Goal: Information Seeking & Learning: Check status

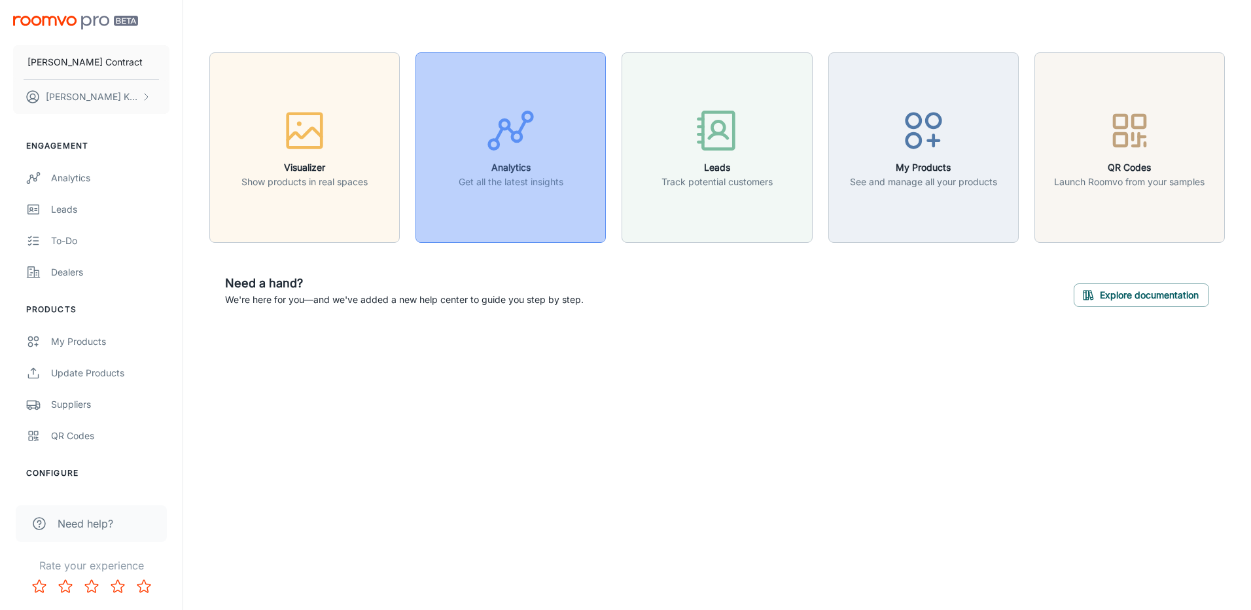
click at [519, 131] on line "button" at bounding box center [522, 126] width 7 height 12
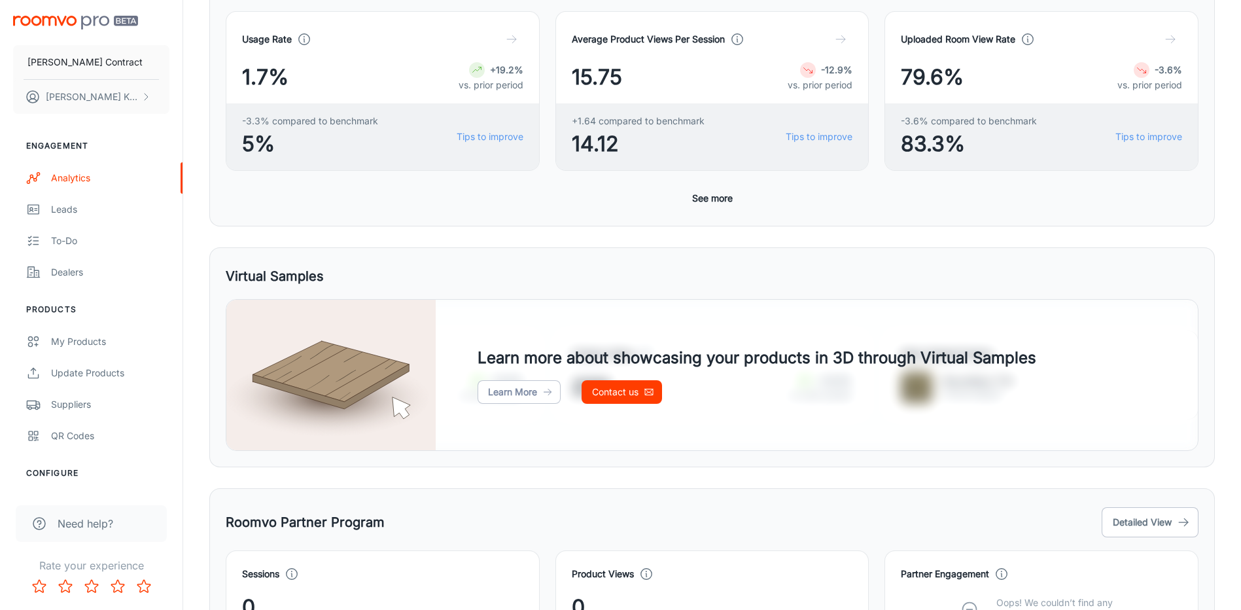
scroll to position [343, 0]
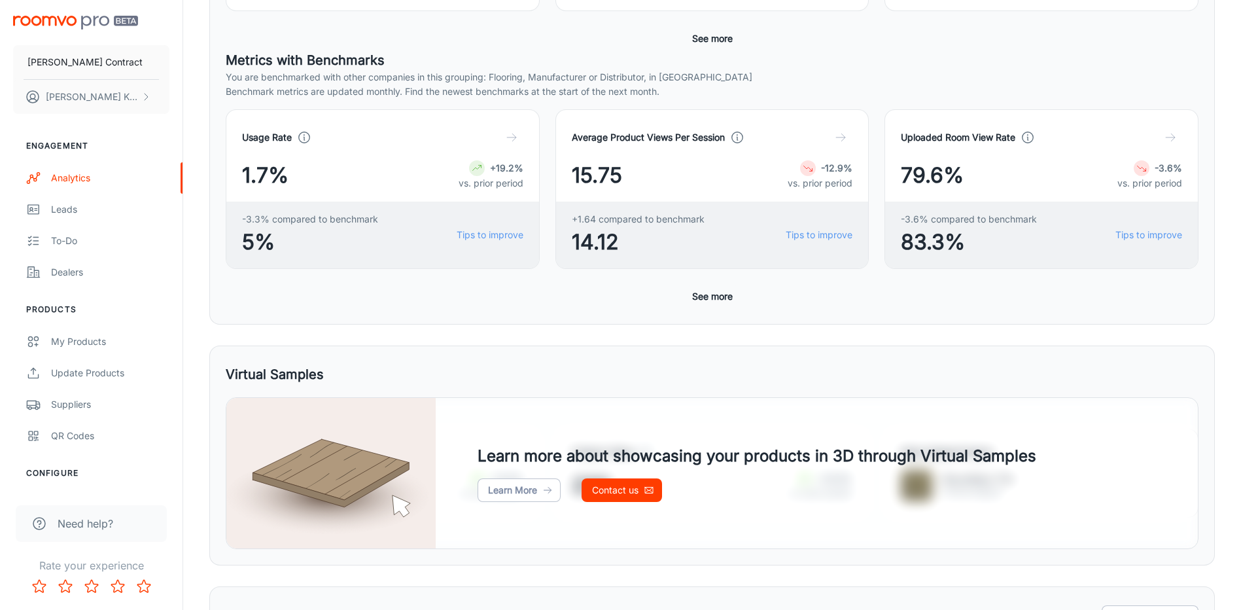
click at [711, 299] on button "See more" at bounding box center [712, 297] width 51 height 24
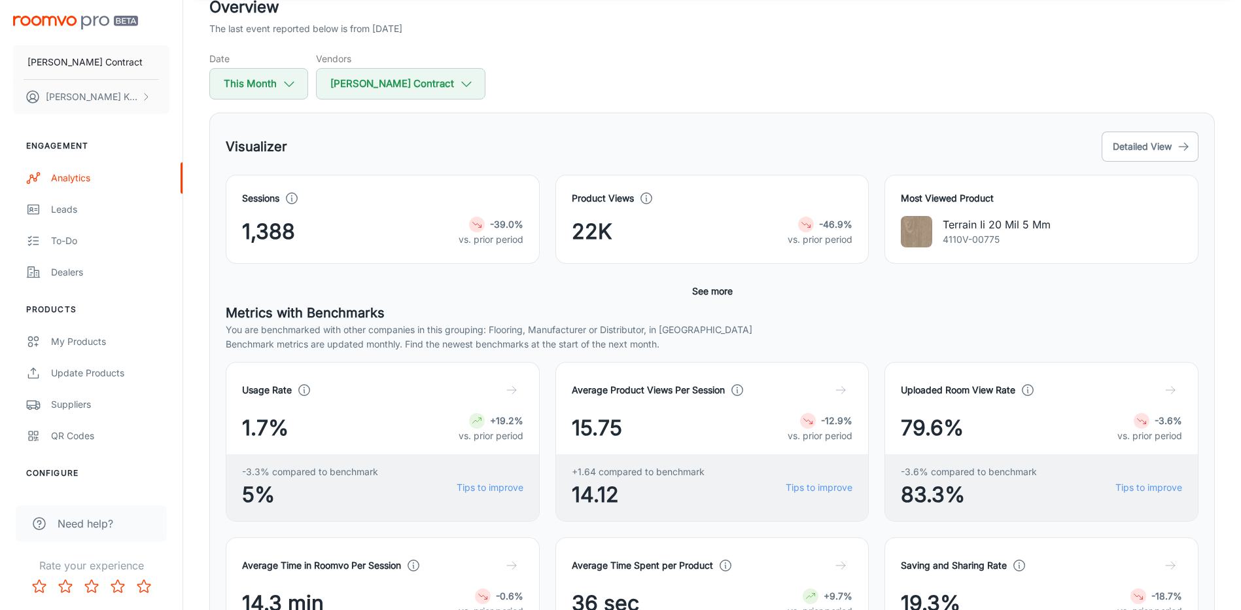
scroll to position [16, 0]
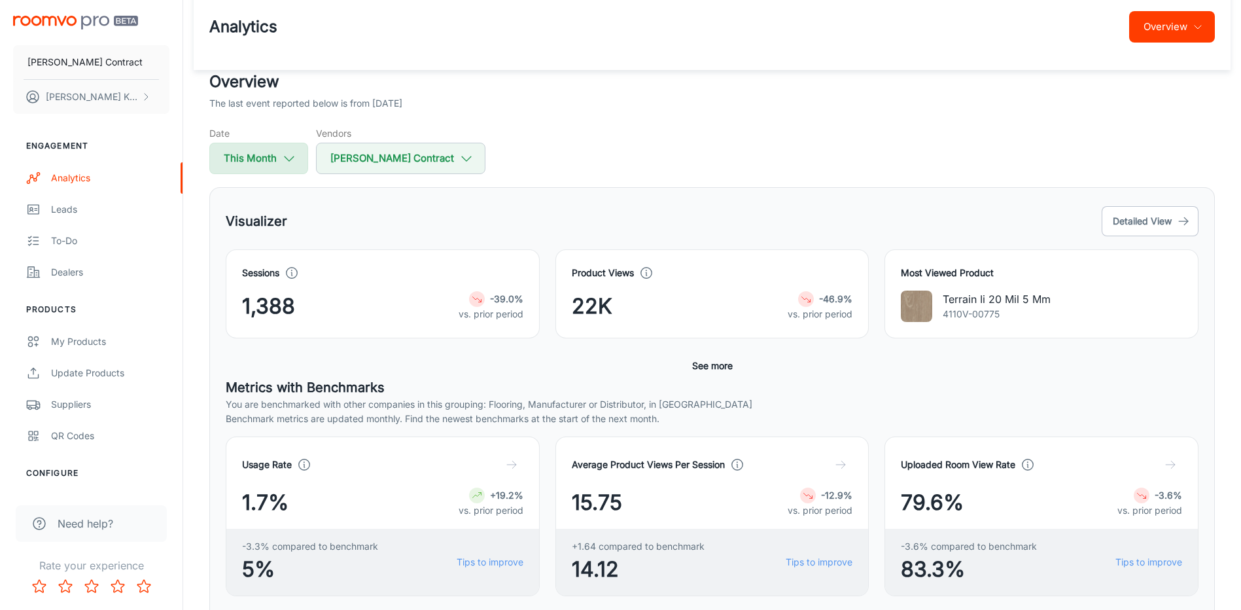
click at [268, 156] on button "This Month" at bounding box center [258, 158] width 99 height 31
select select "8"
select select "2025"
select select "8"
select select "2025"
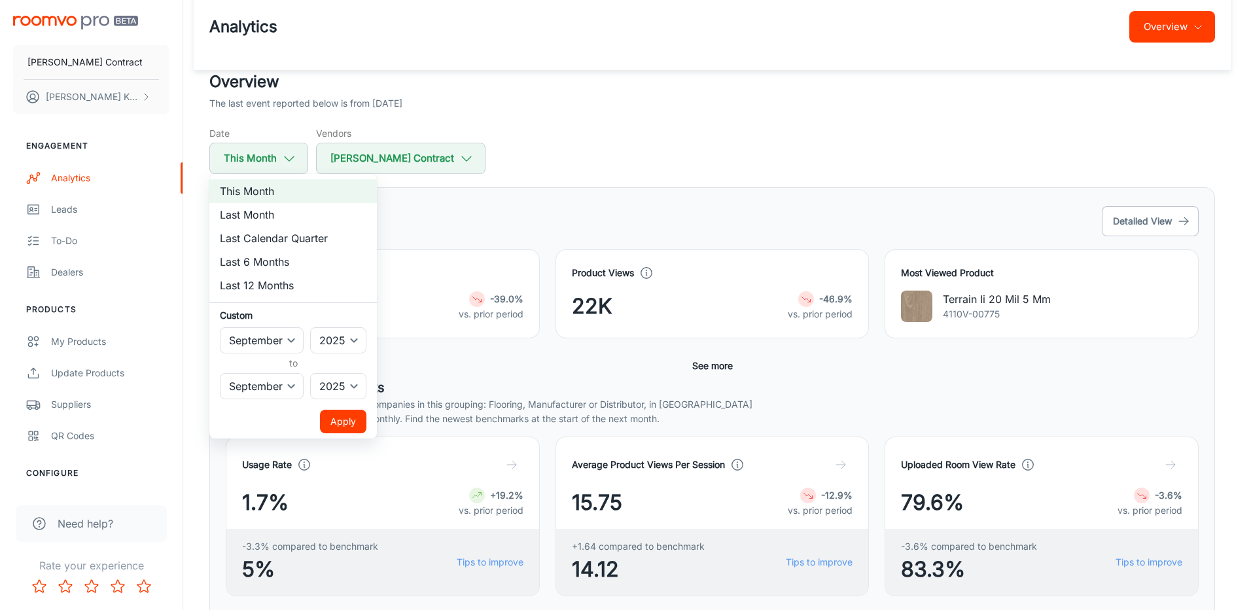
click at [482, 220] on div at bounding box center [625, 305] width 1251 height 610
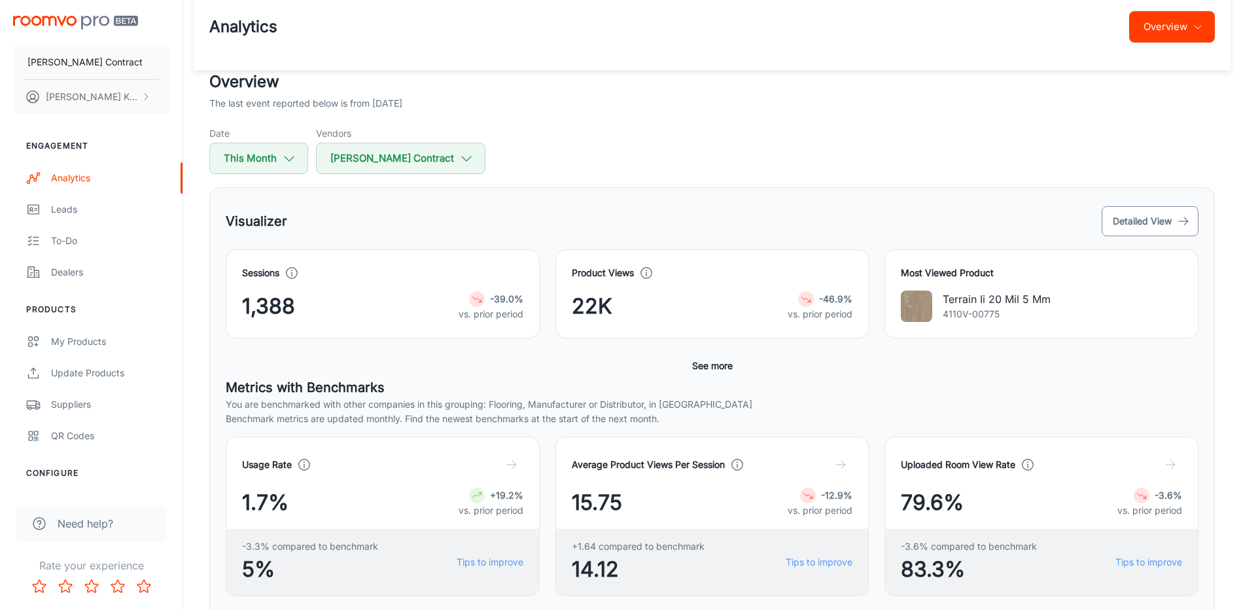
click at [1140, 215] on button "Detailed View" at bounding box center [1150, 221] width 97 height 30
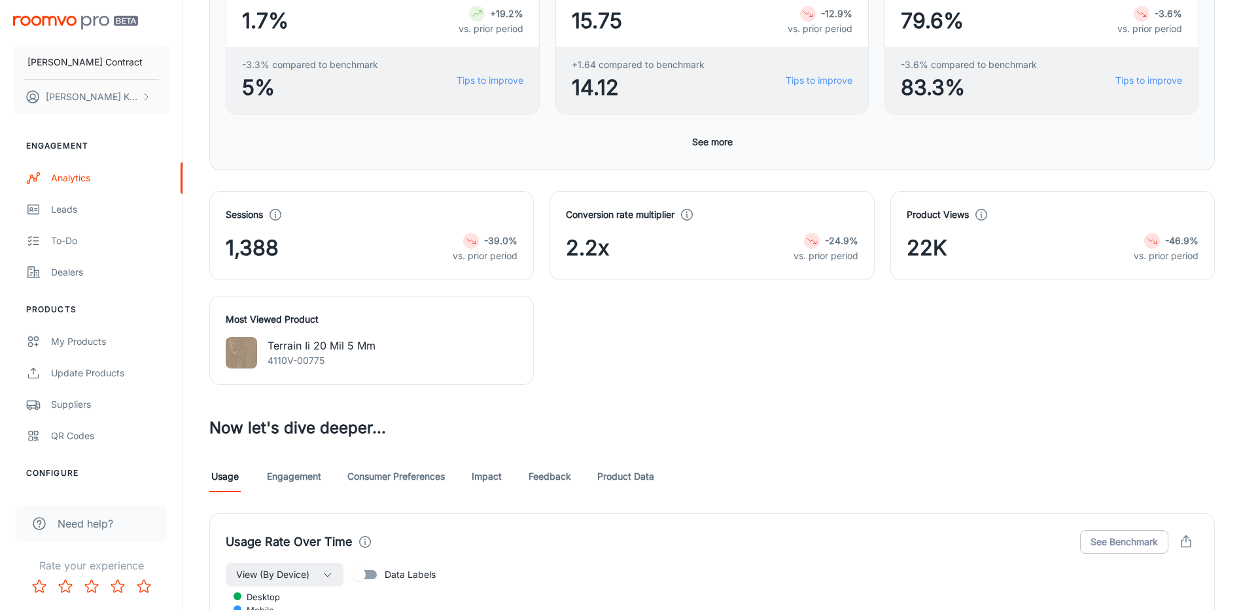
scroll to position [523, 0]
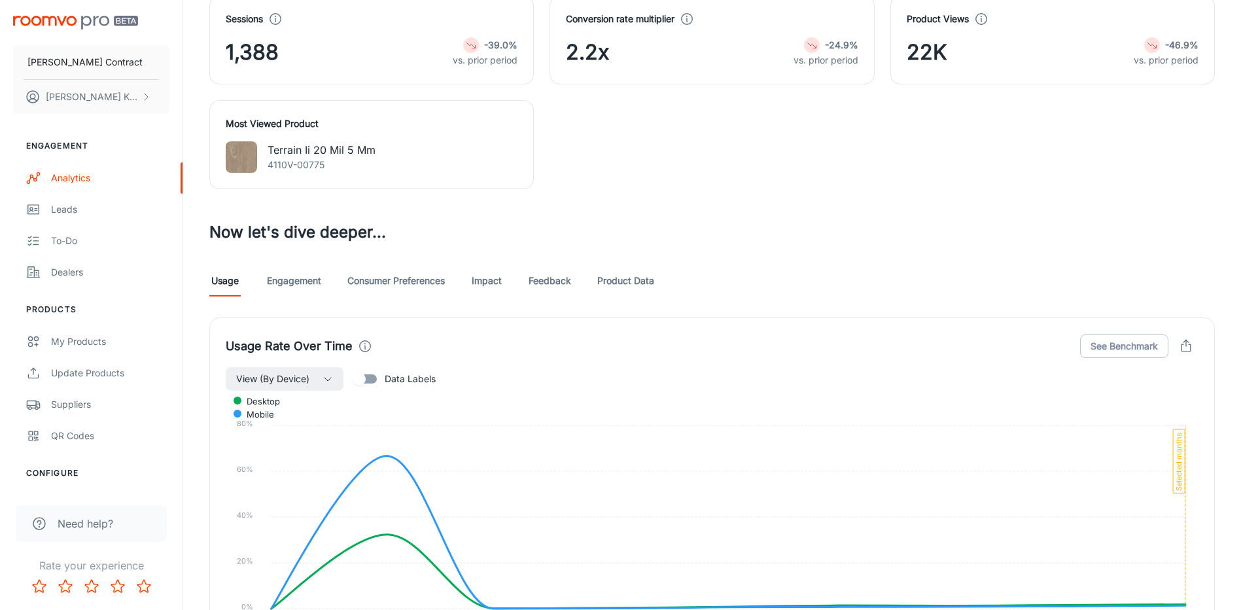
click at [558, 281] on link "Feedback" at bounding box center [550, 280] width 43 height 31
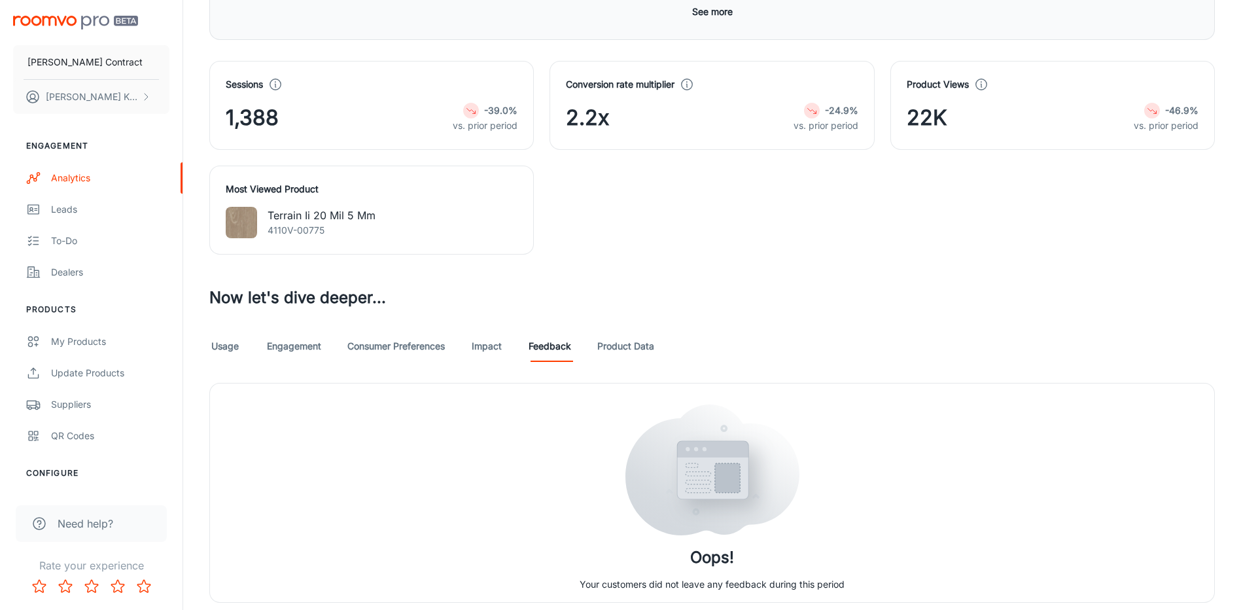
scroll to position [503, 0]
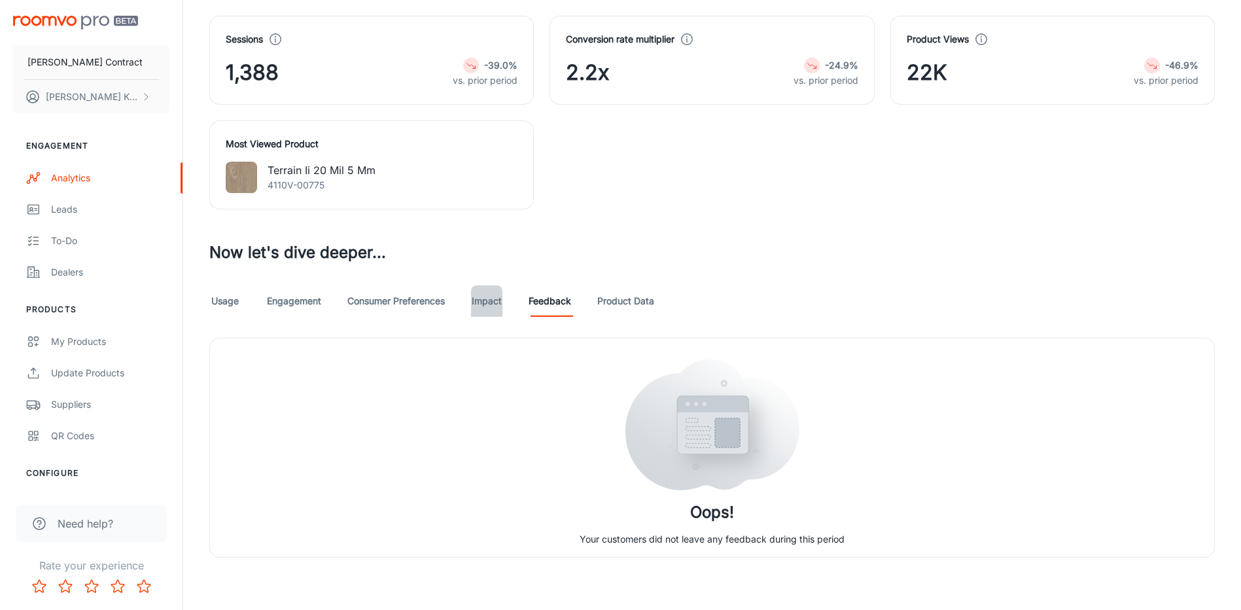
click at [485, 302] on link "Impact" at bounding box center [486, 300] width 31 height 31
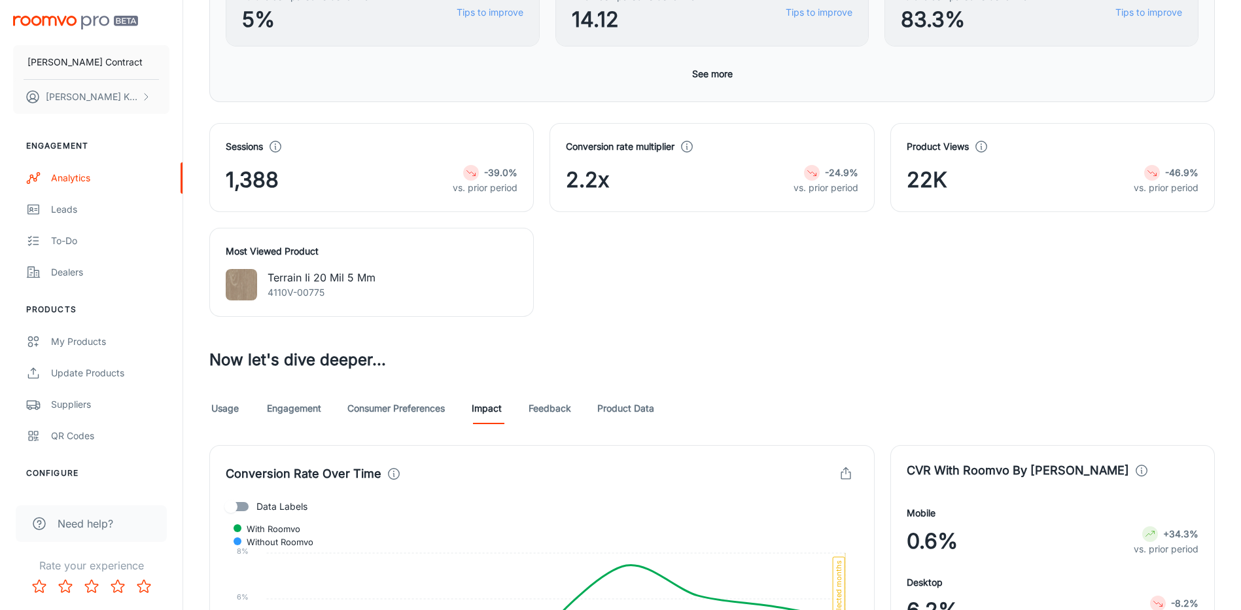
scroll to position [292, 0]
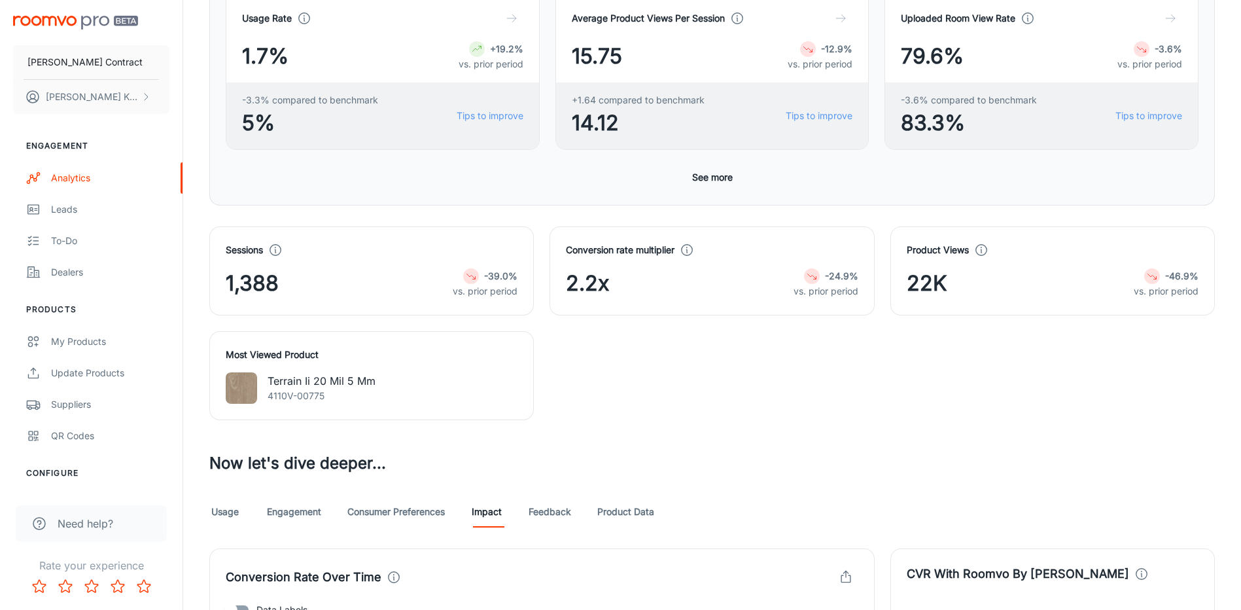
click at [223, 516] on link "Usage" at bounding box center [224, 511] width 31 height 31
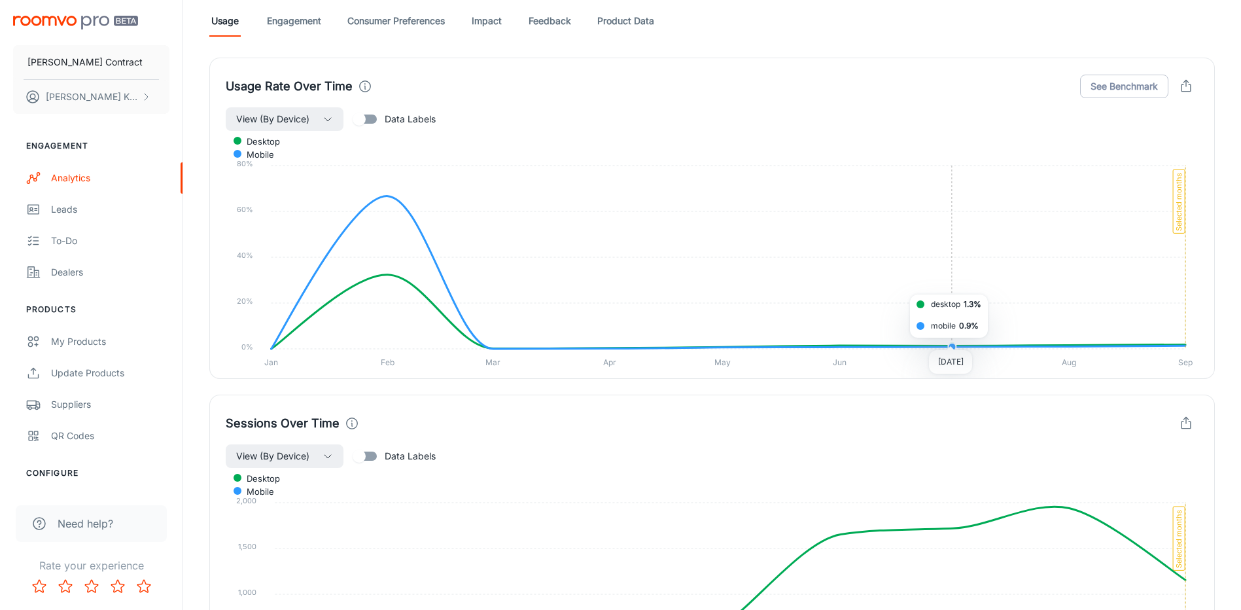
scroll to position [720, 0]
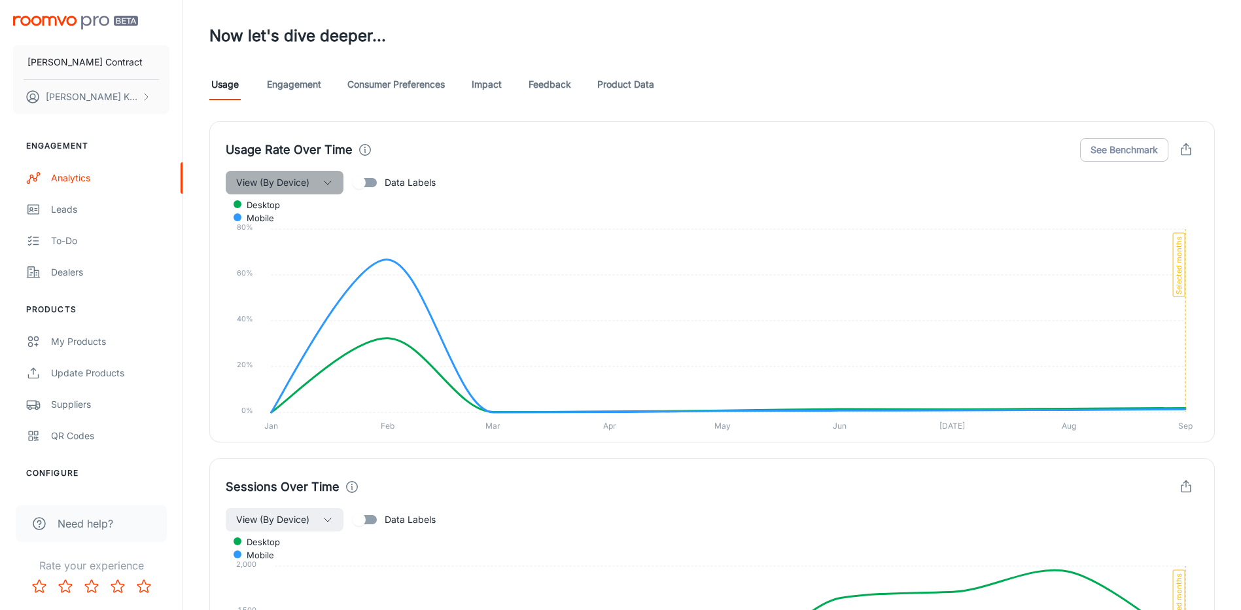
click at [337, 183] on button "View (By Device)" at bounding box center [285, 183] width 118 height 24
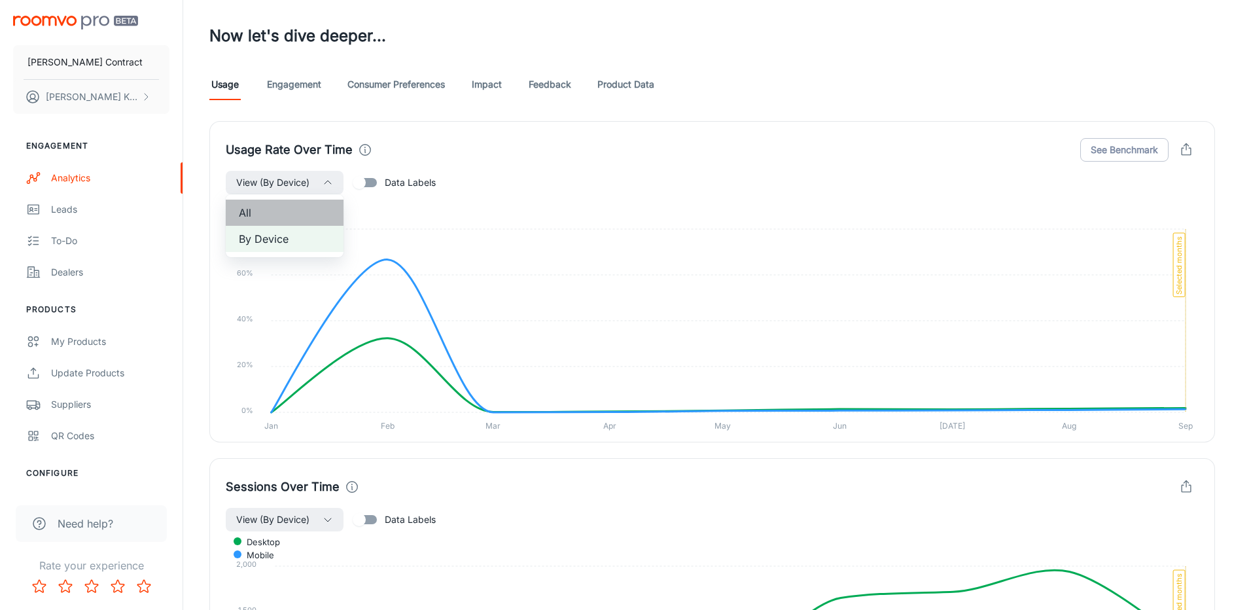
click at [277, 207] on span "All" at bounding box center [285, 213] width 92 height 16
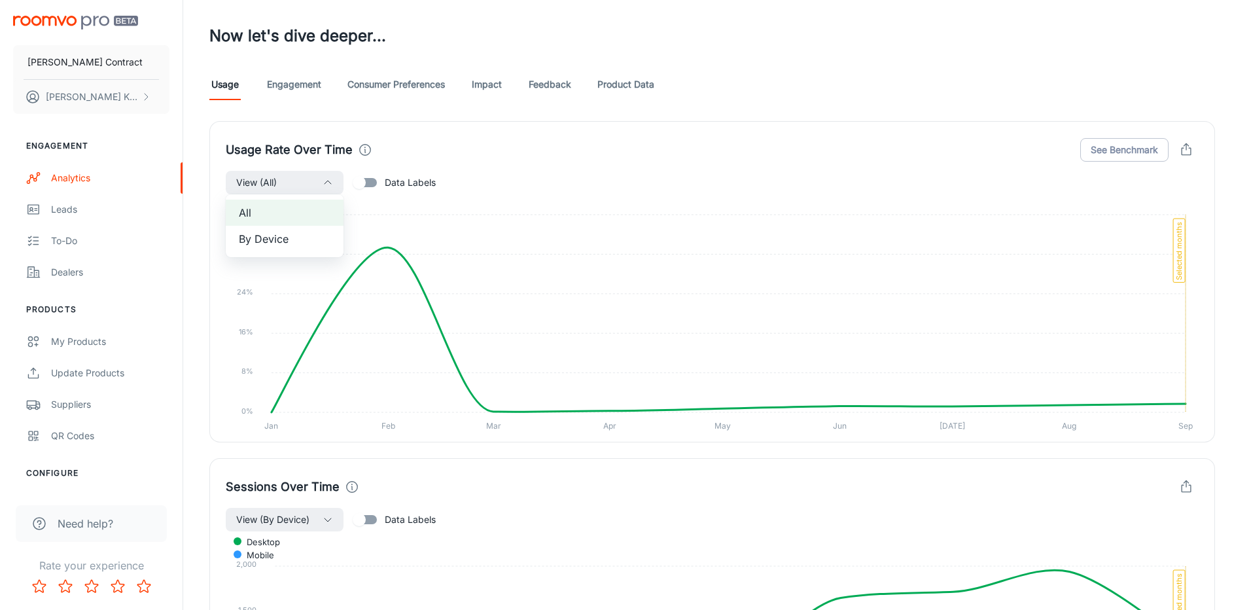
click at [601, 226] on div at bounding box center [625, 305] width 1251 height 610
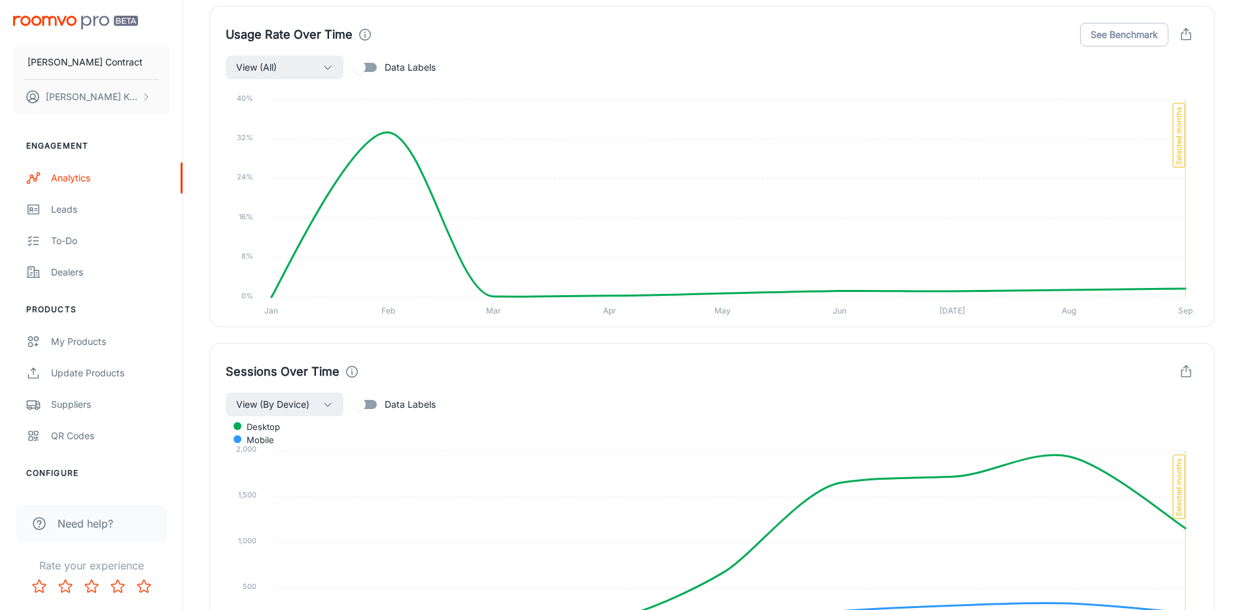
scroll to position [442, 0]
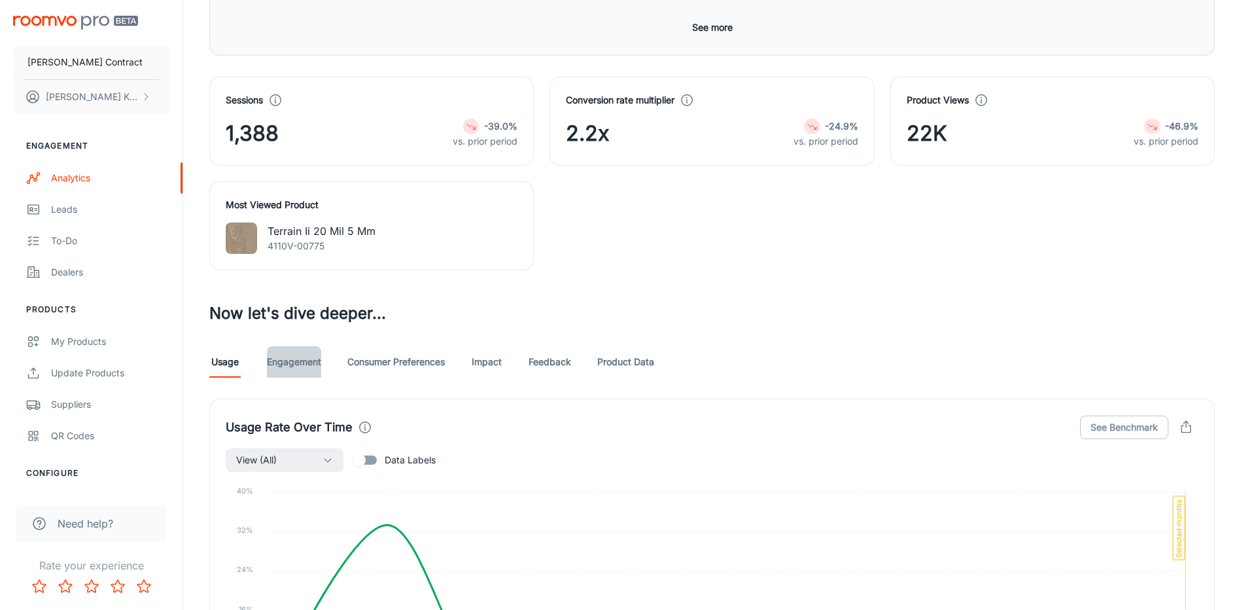
click at [300, 364] on link "Engagement" at bounding box center [294, 361] width 54 height 31
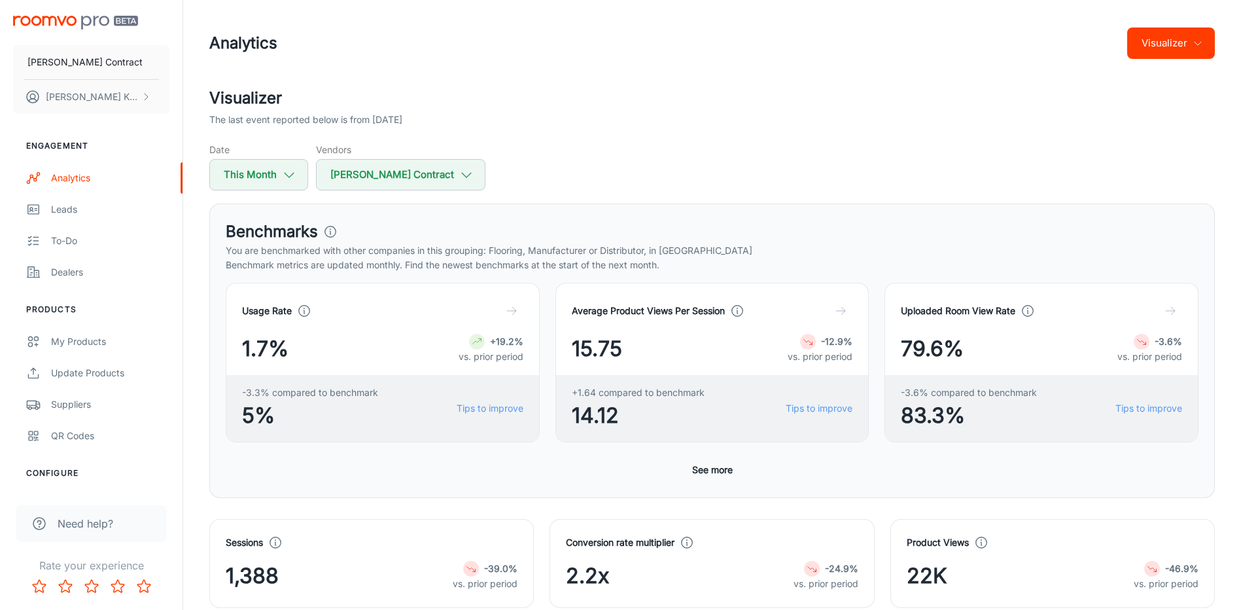
click at [516, 309] on icon "button" at bounding box center [511, 310] width 13 height 13
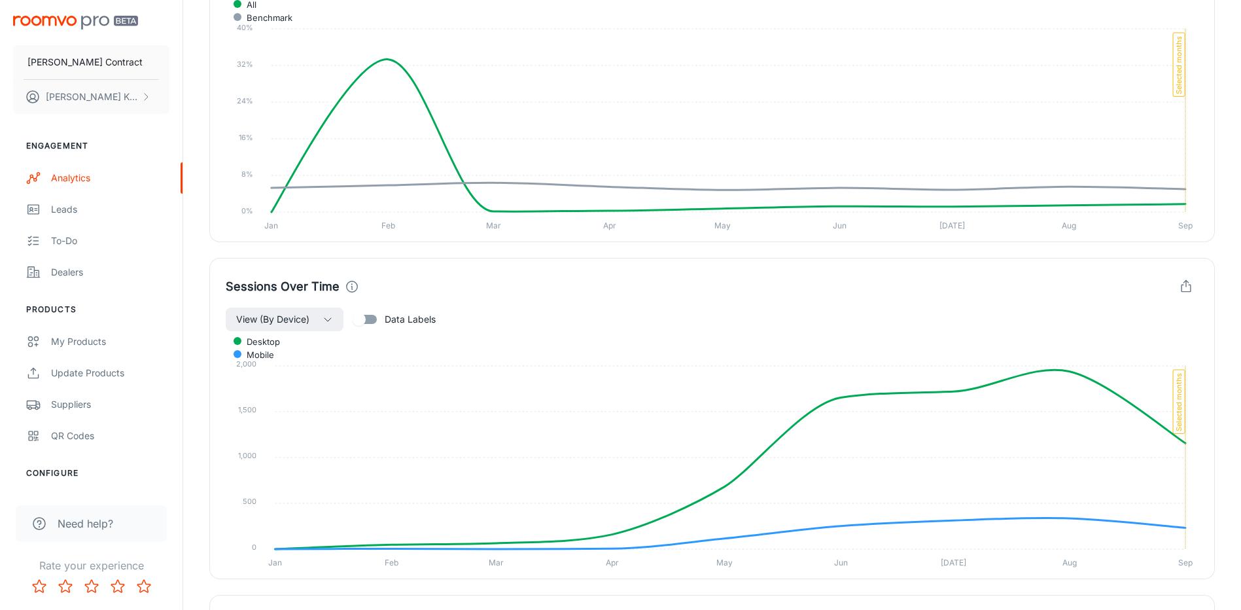
scroll to position [1047, 0]
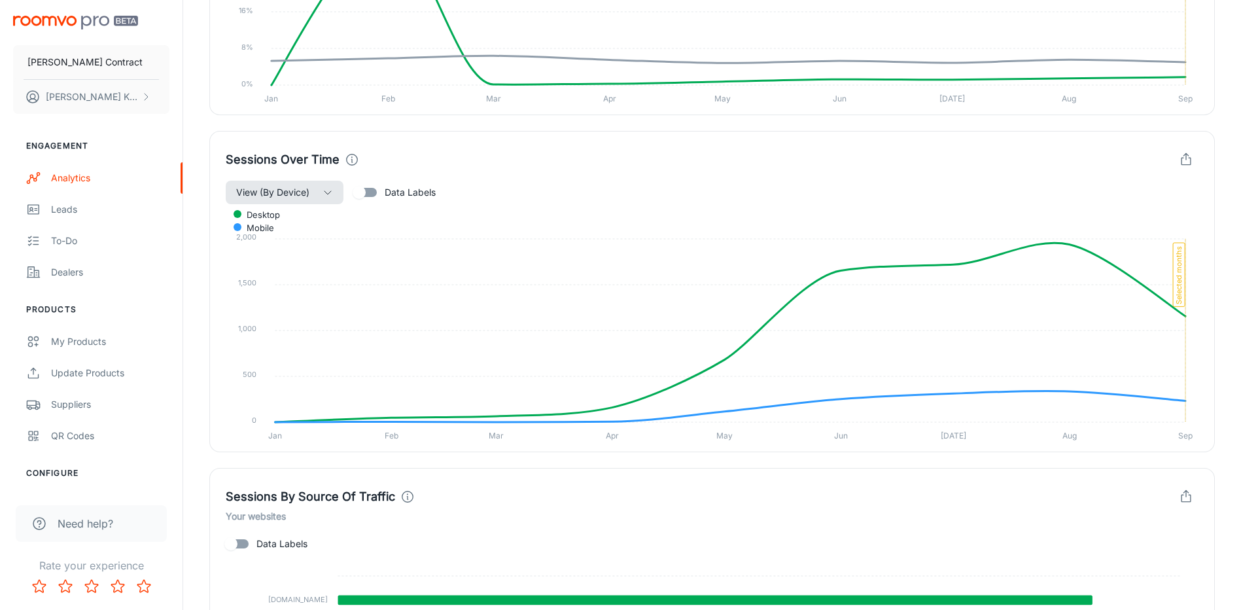
click at [313, 199] on button "View (By Device)" at bounding box center [285, 193] width 118 height 24
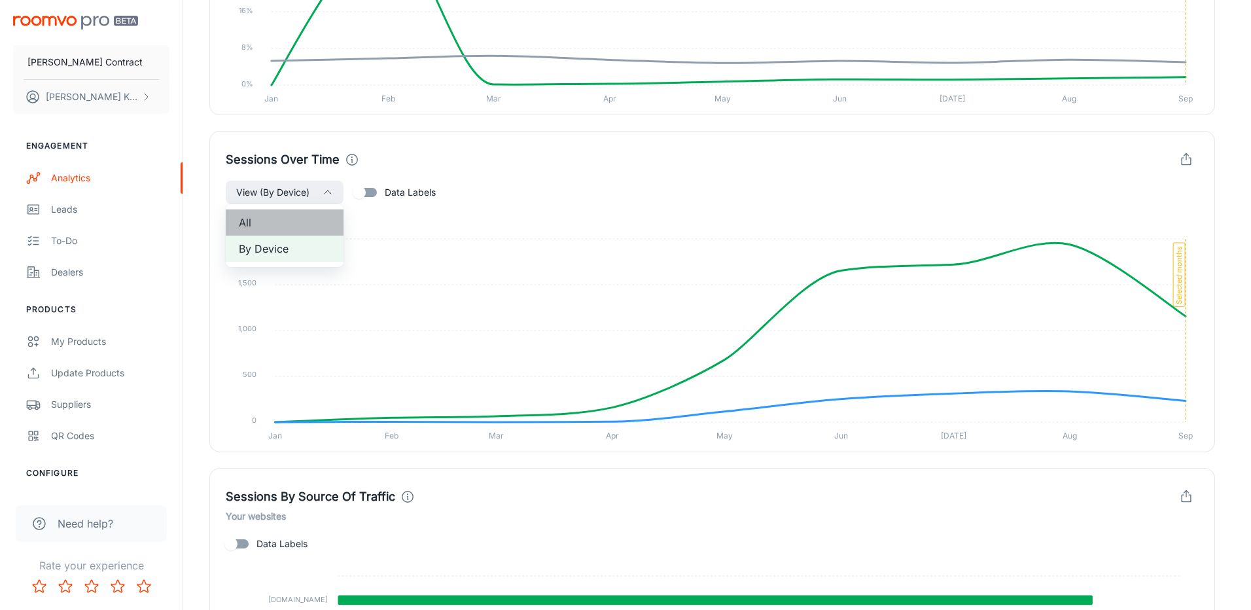
click at [301, 221] on span "All" at bounding box center [285, 223] width 92 height 16
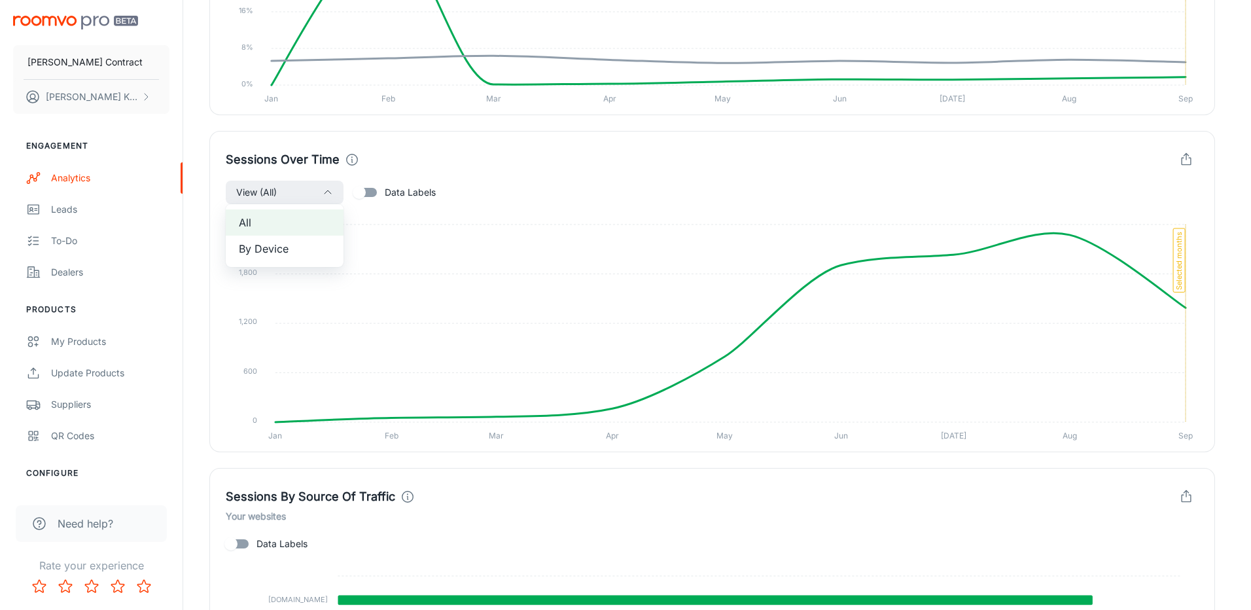
click at [572, 206] on div at bounding box center [625, 305] width 1251 height 610
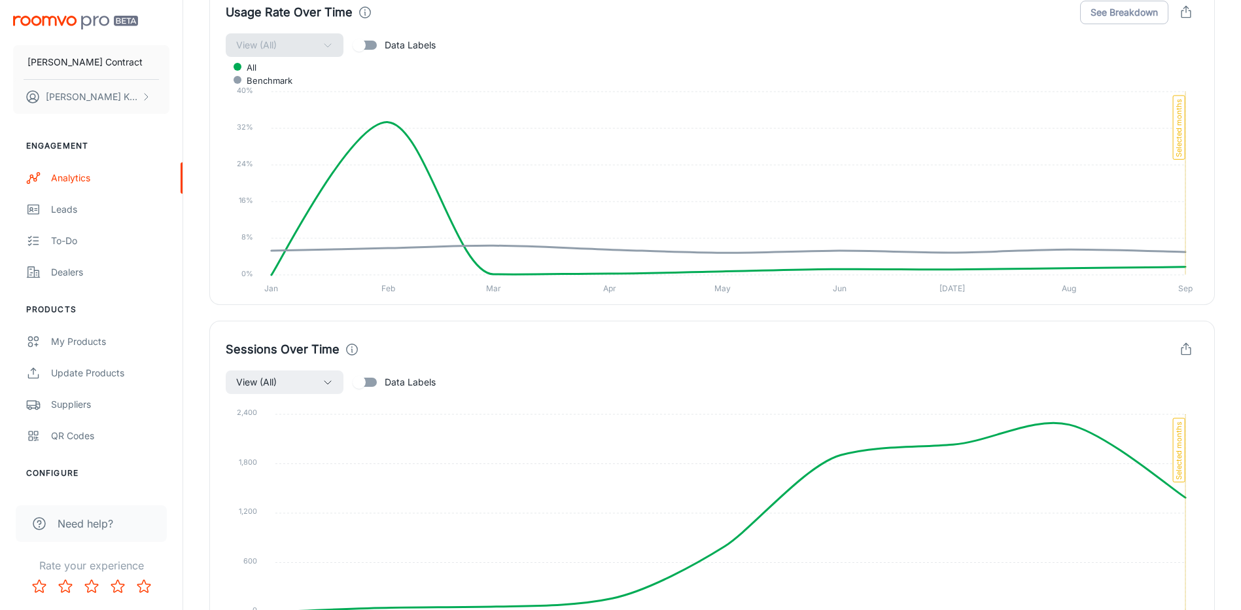
scroll to position [654, 0]
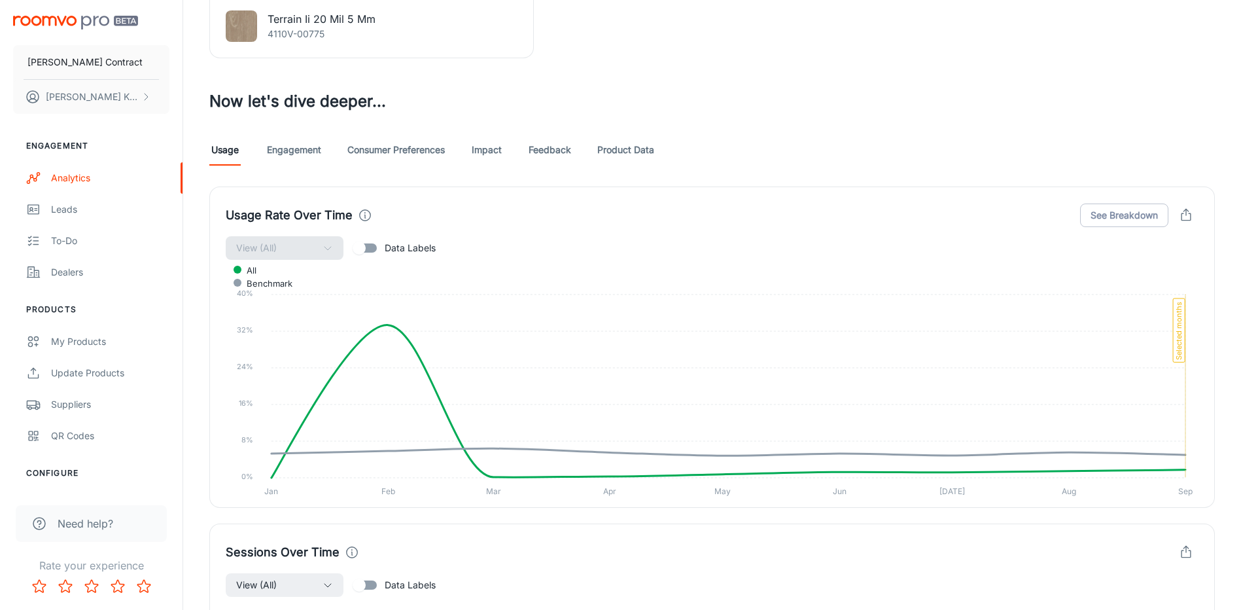
click at [361, 251] on input "Data Labels" at bounding box center [359, 248] width 75 height 25
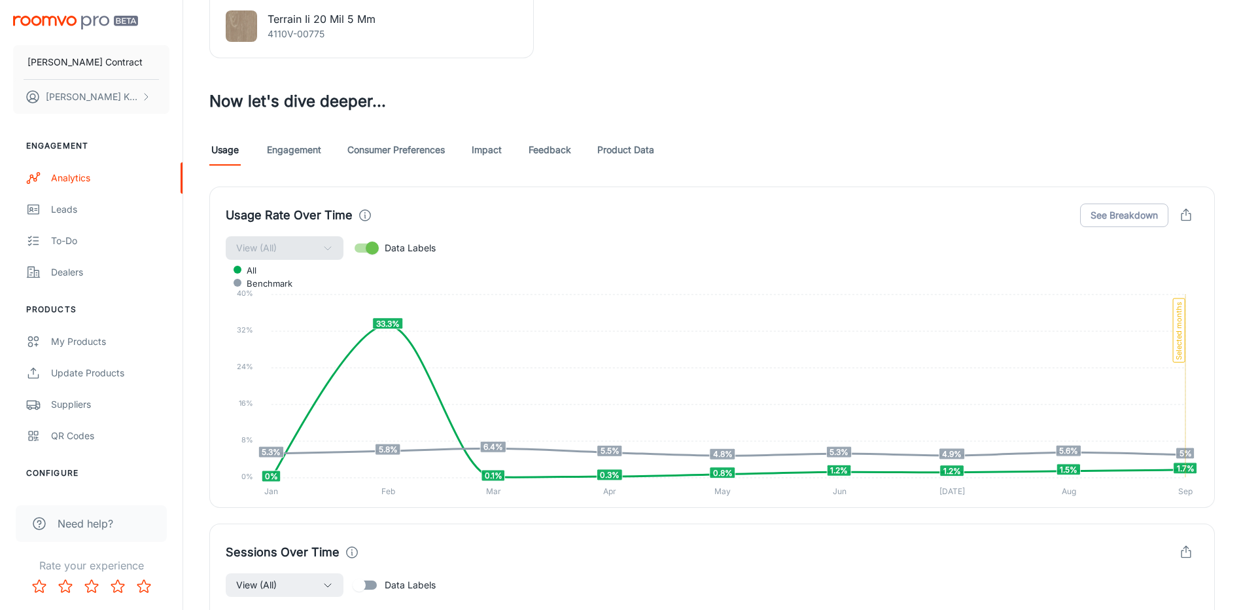
click at [367, 249] on input "Data Labels" at bounding box center [372, 248] width 75 height 25
checkbox input "false"
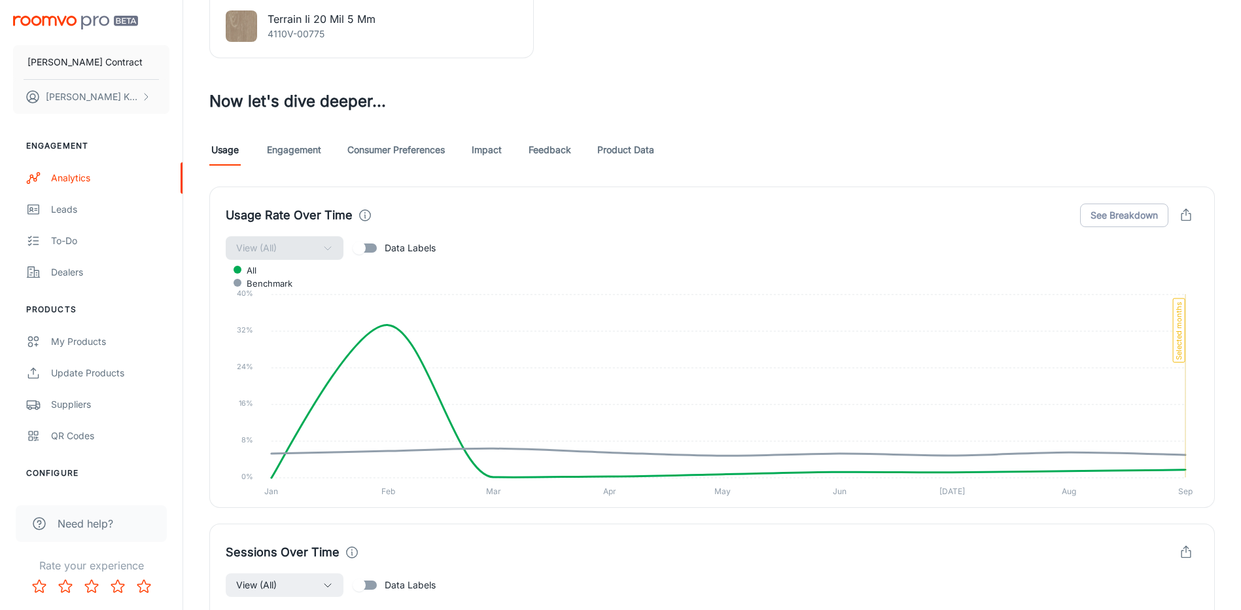
scroll to position [327, 0]
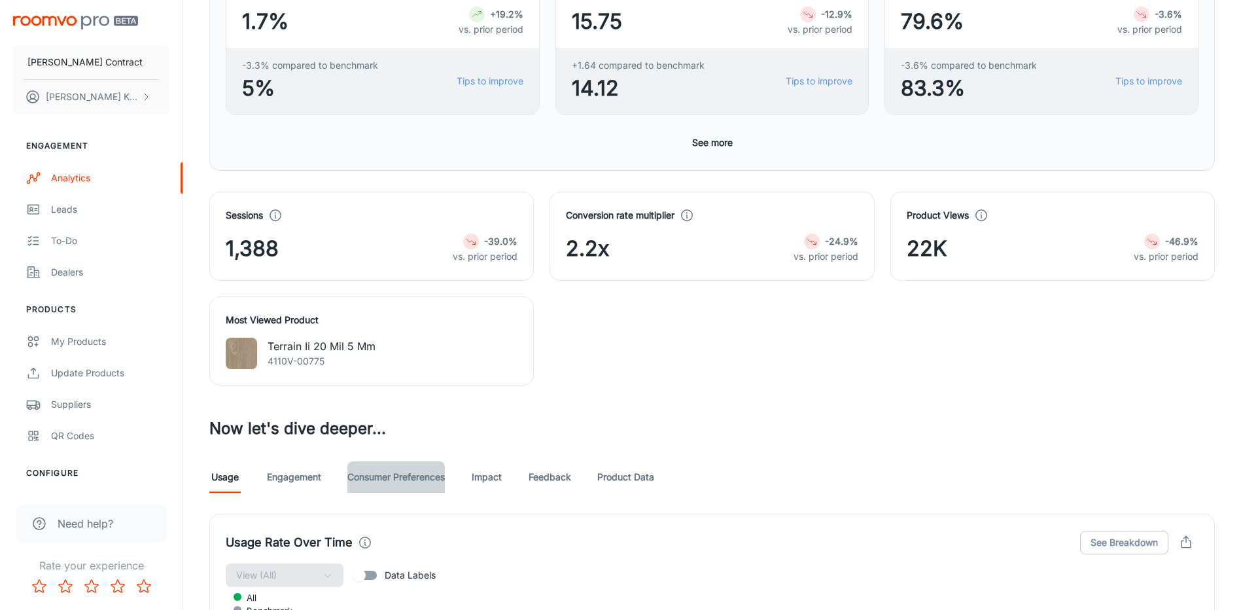
click at [381, 468] on link "Consumer Preferences" at bounding box center [395, 476] width 97 height 31
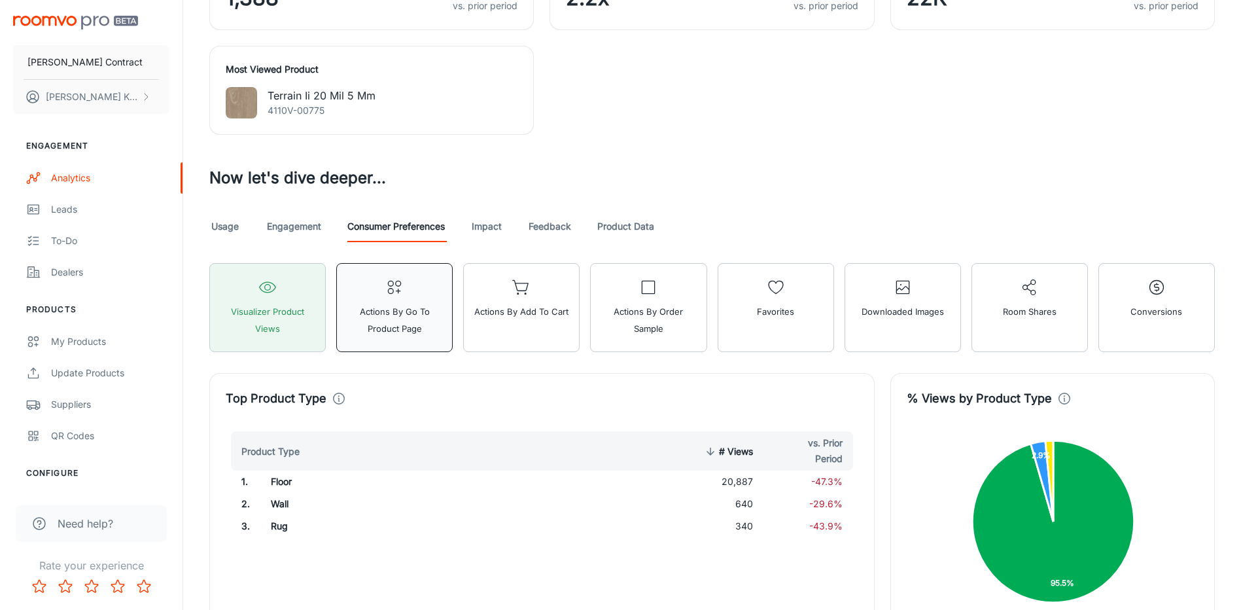
scroll to position [589, 0]
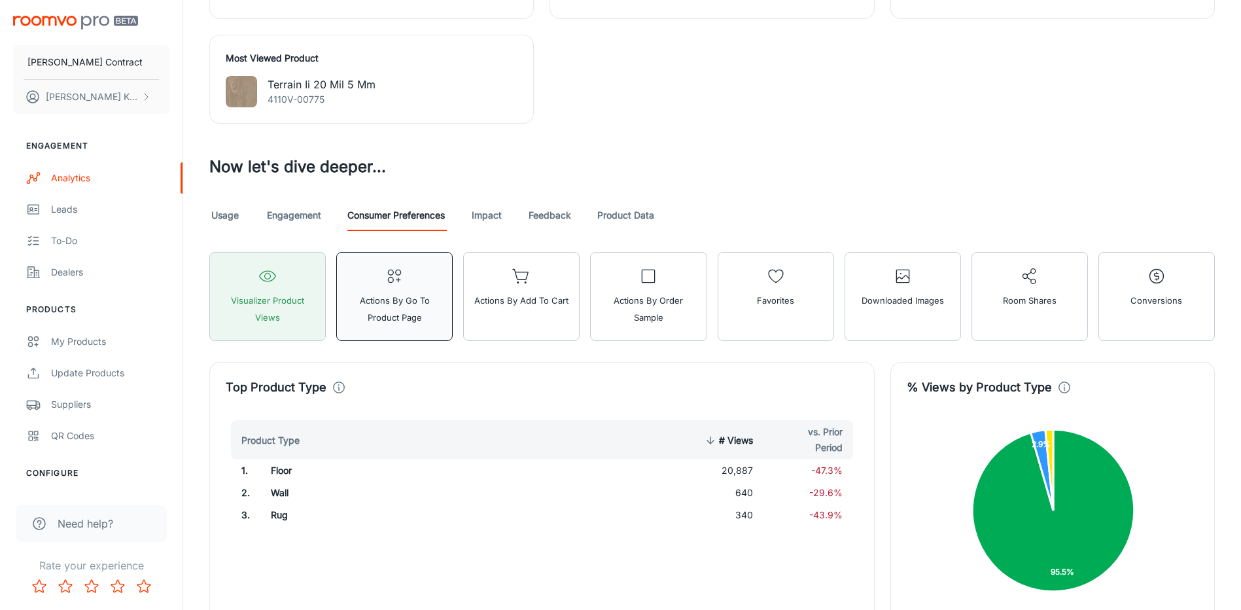
click at [410, 279] on button "Actions by Go To Product Page" at bounding box center [394, 296] width 116 height 89
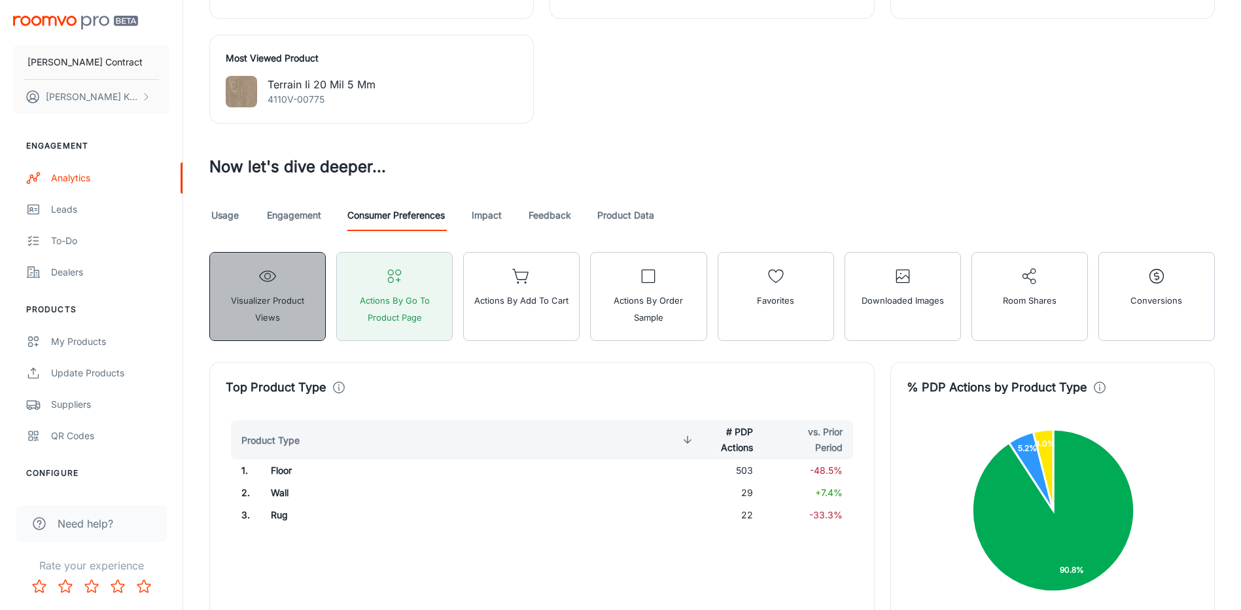
click at [312, 276] on button "Visualizer Product Views" at bounding box center [267, 296] width 116 height 89
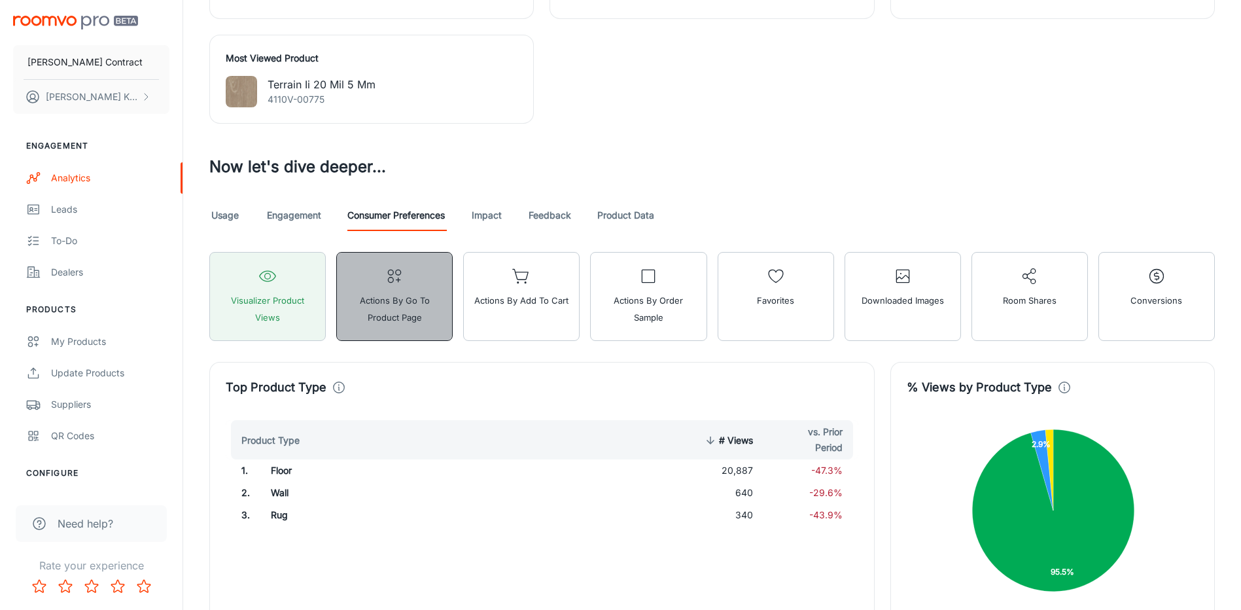
click at [395, 289] on button "Actions by Go To Product Page" at bounding box center [394, 296] width 116 height 89
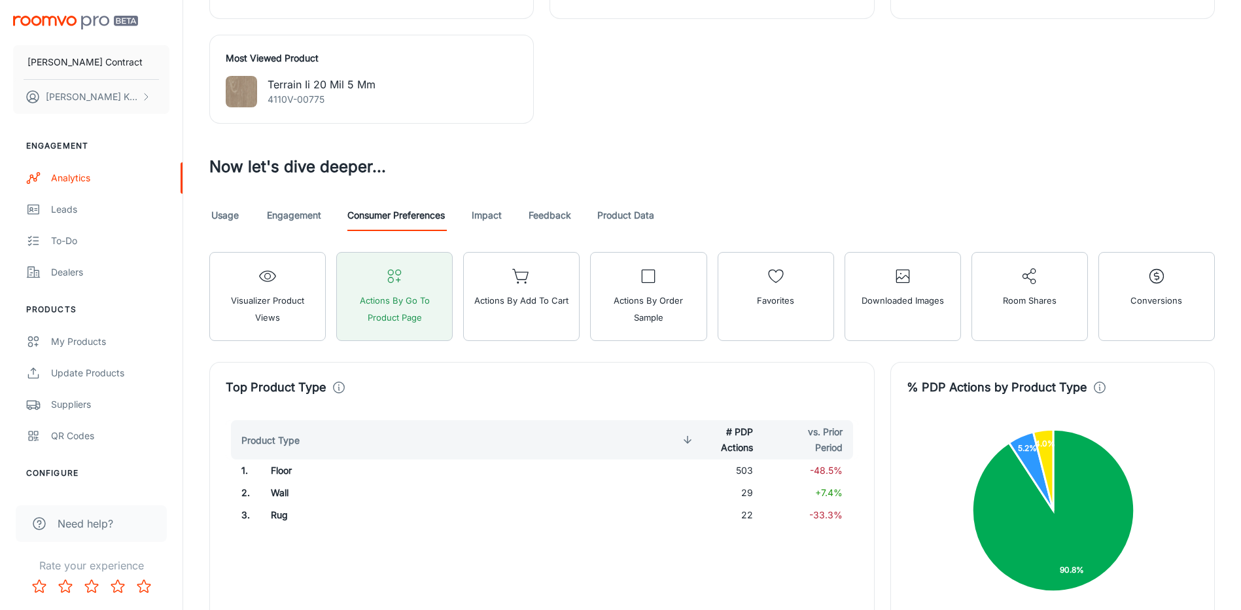
click at [740, 435] on span "# PDP Actions" at bounding box center [716, 439] width 74 height 31
click at [740, 434] on span "# PDP Actions" at bounding box center [716, 439] width 74 height 31
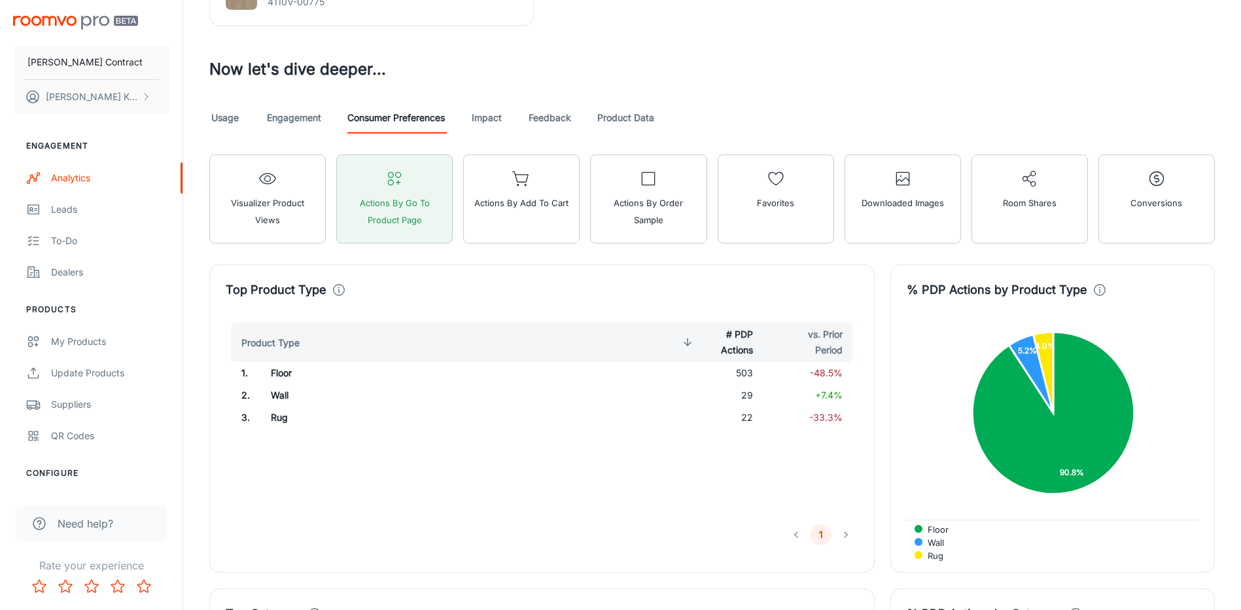
scroll to position [654, 0]
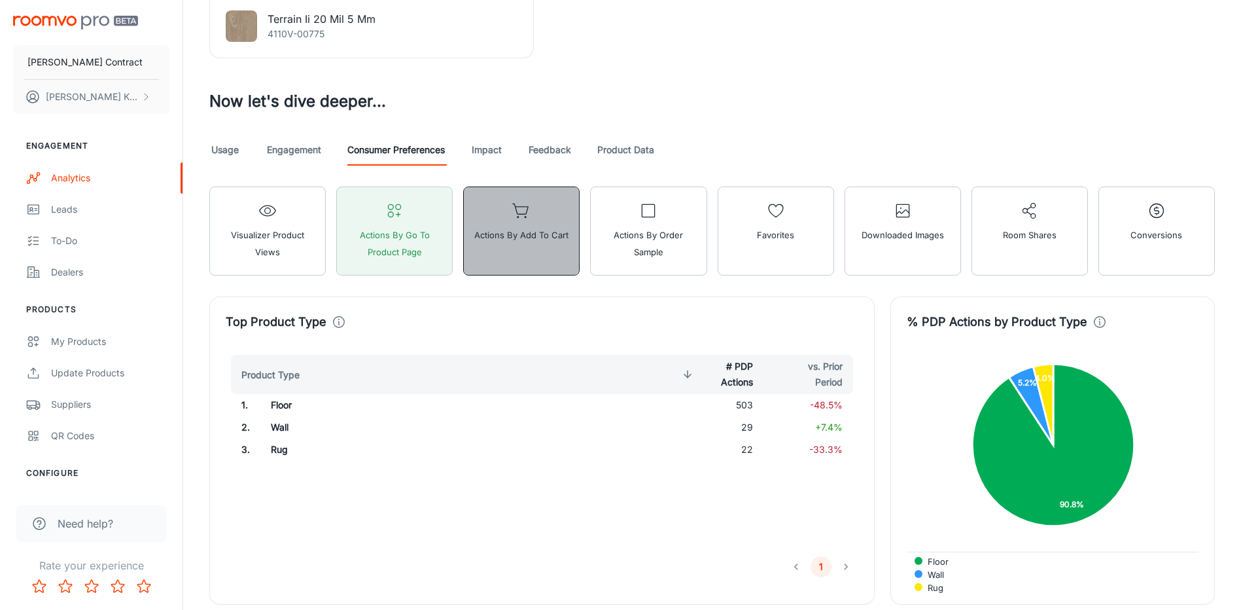
click at [504, 266] on button "Actions by Add to Cart" at bounding box center [521, 230] width 116 height 89
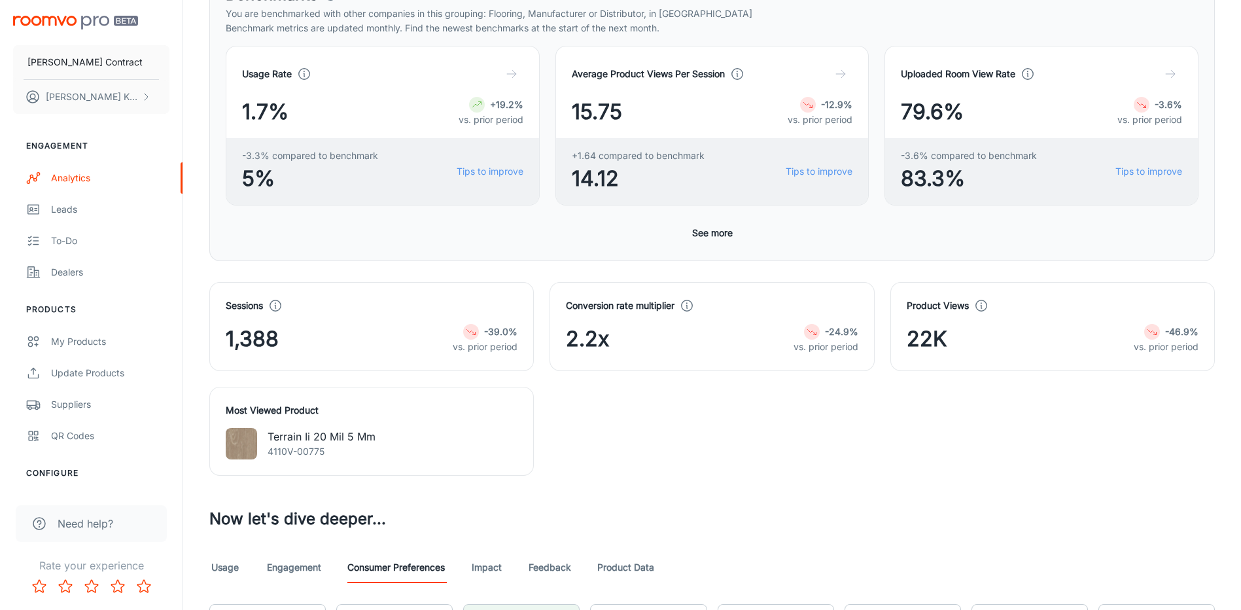
scroll to position [409, 0]
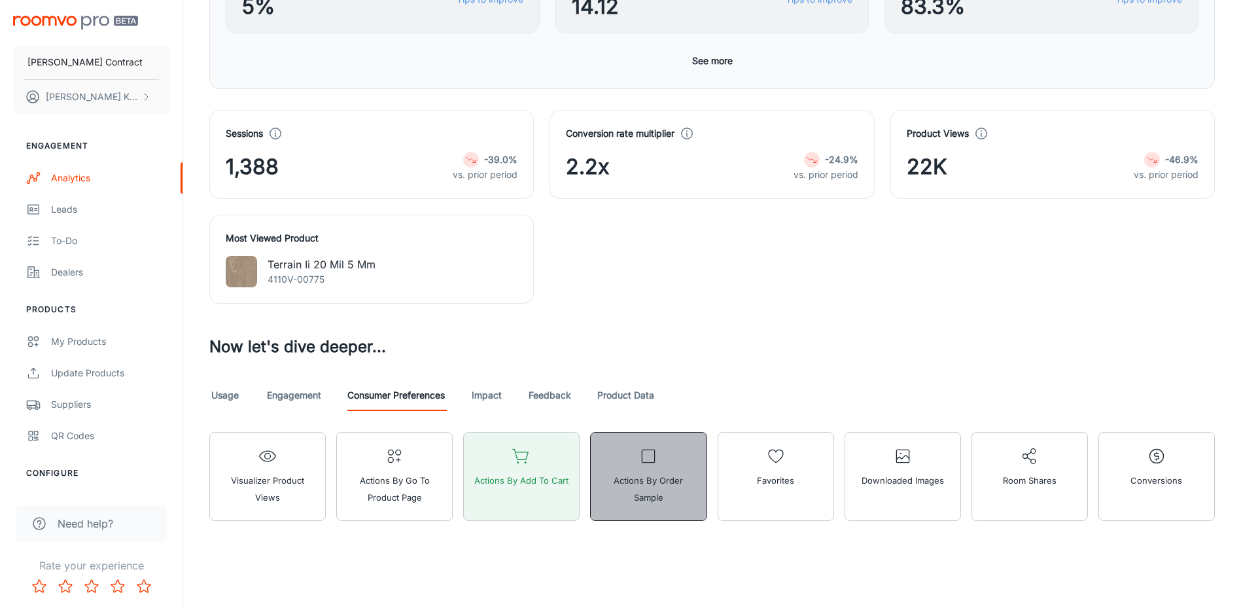
click at [636, 472] on span "Actions by Order Sample" at bounding box center [648, 489] width 99 height 34
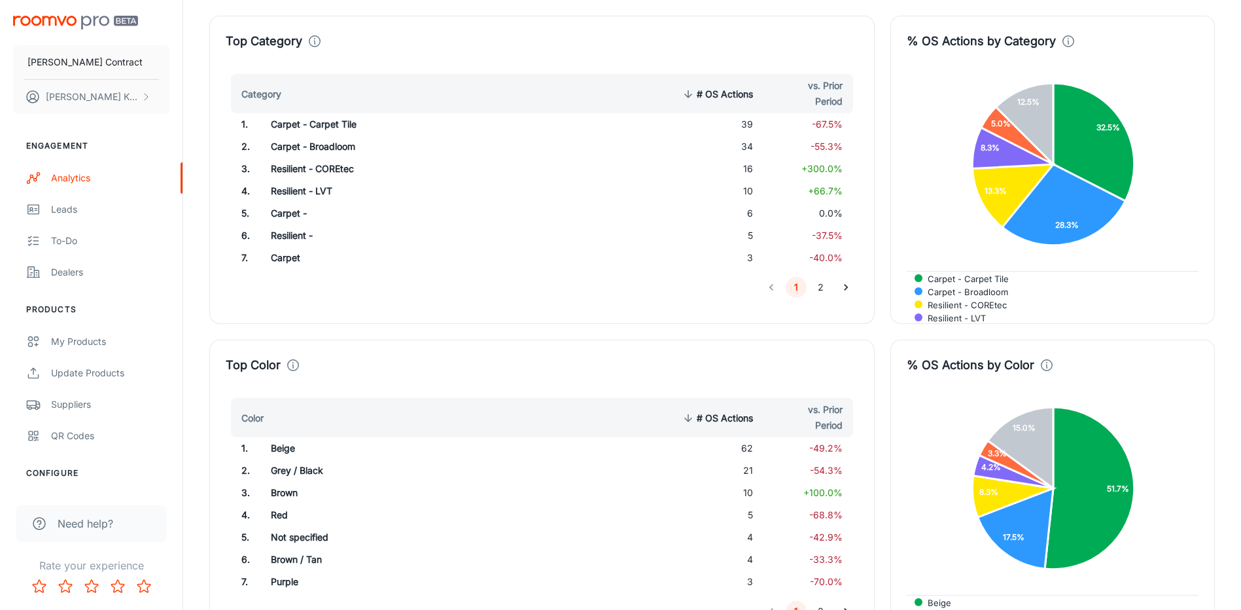
scroll to position [1390, 0]
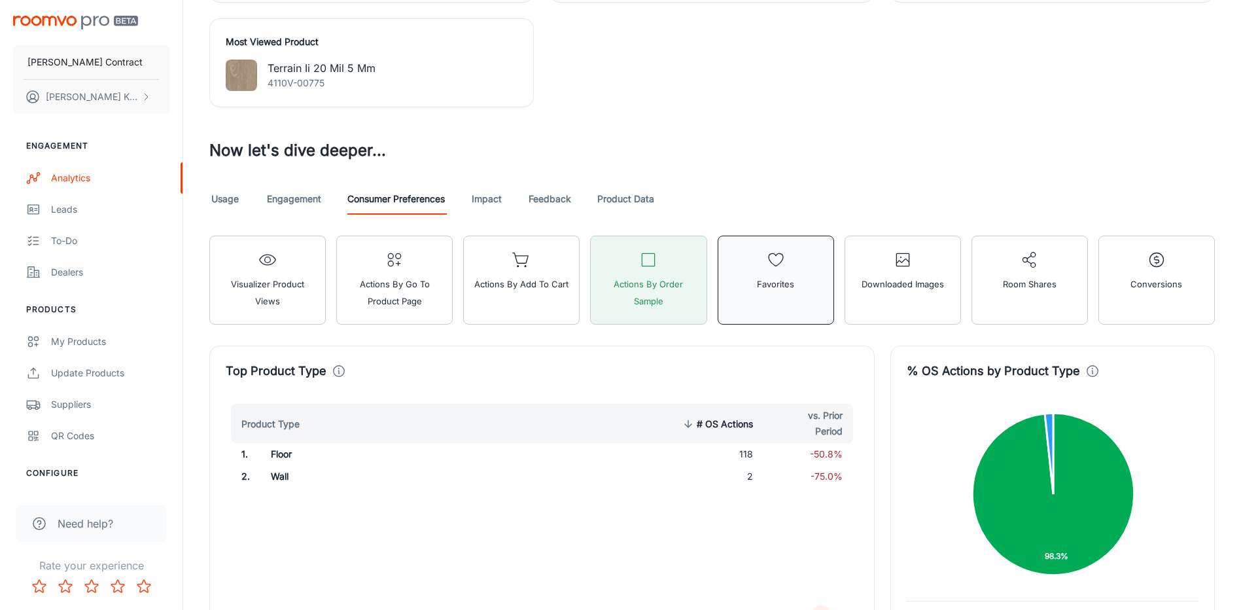
click at [747, 289] on button "Favorites" at bounding box center [776, 280] width 116 height 89
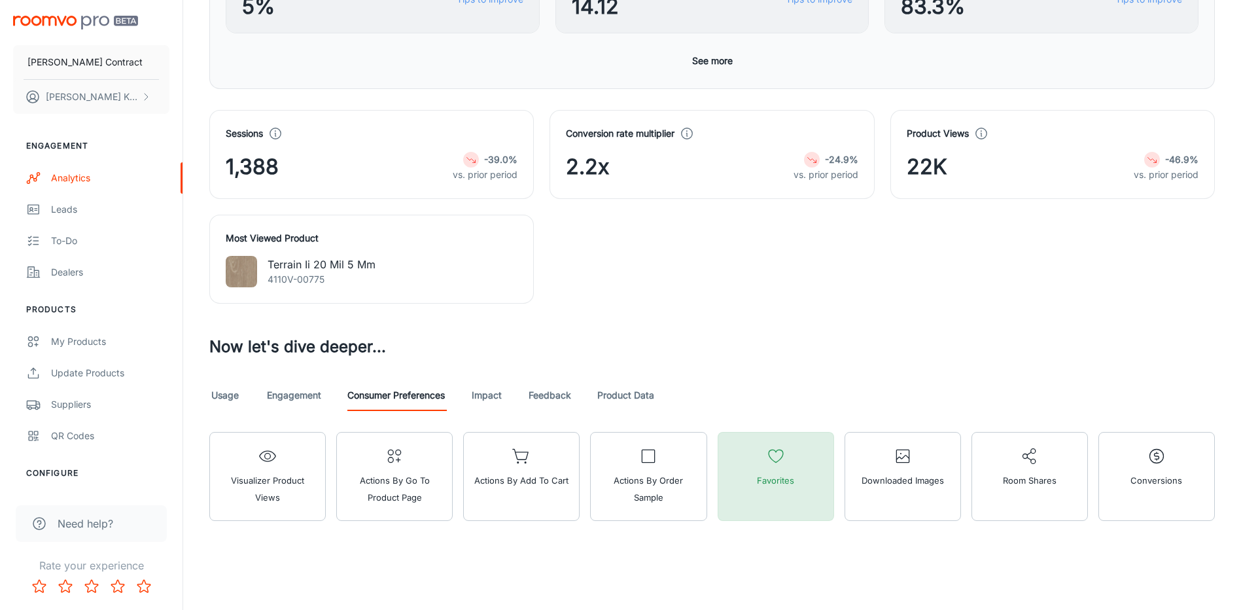
scroll to position [409, 0]
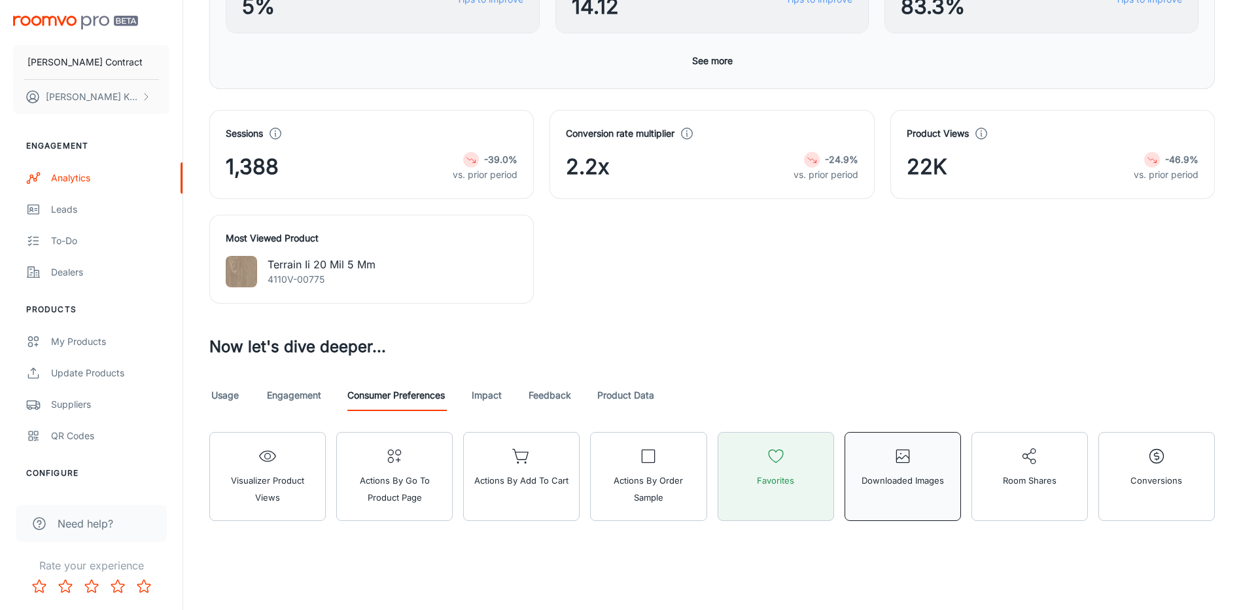
click at [889, 478] on span "Downloaded Images" at bounding box center [903, 480] width 82 height 17
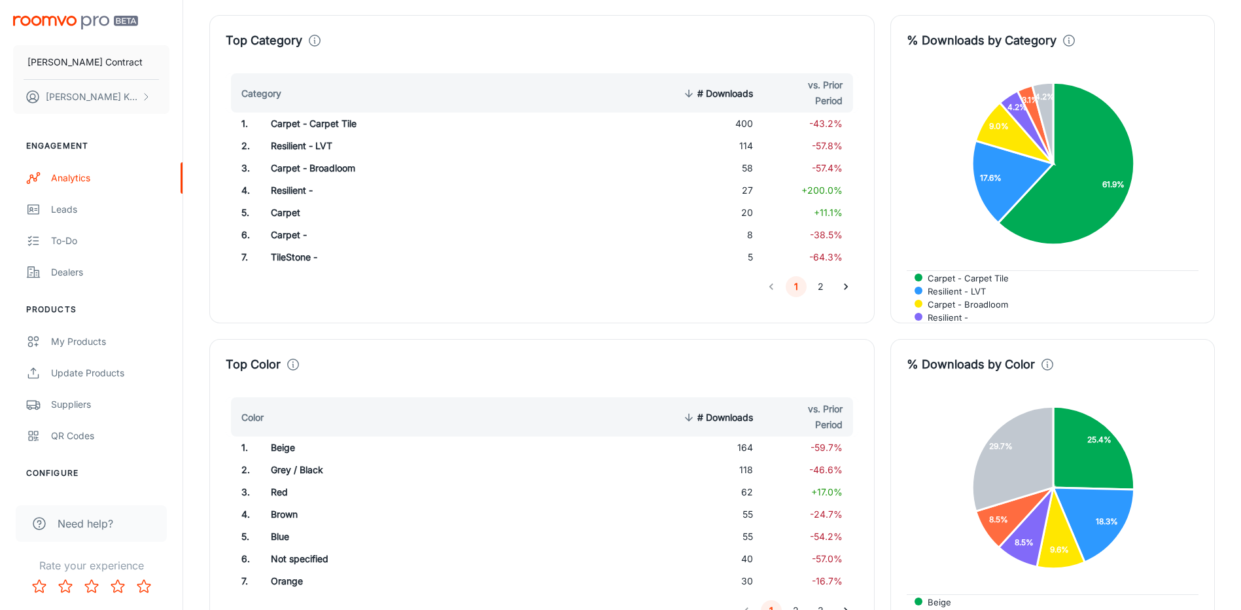
scroll to position [736, 0]
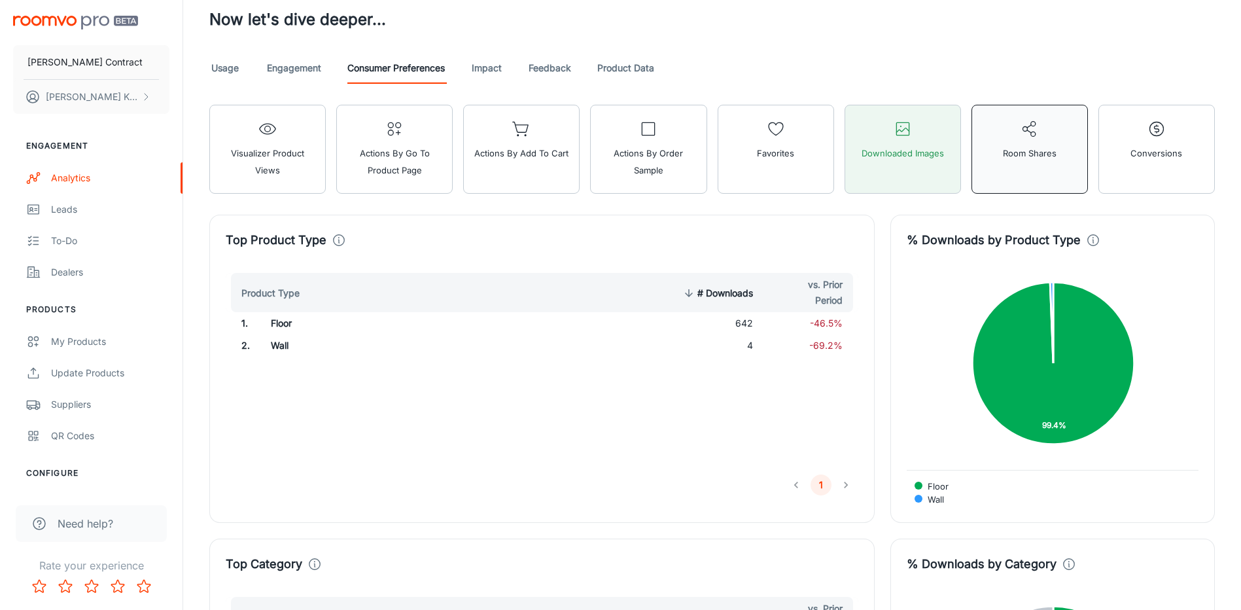
click at [990, 155] on button "Room Shares" at bounding box center [1030, 149] width 116 height 89
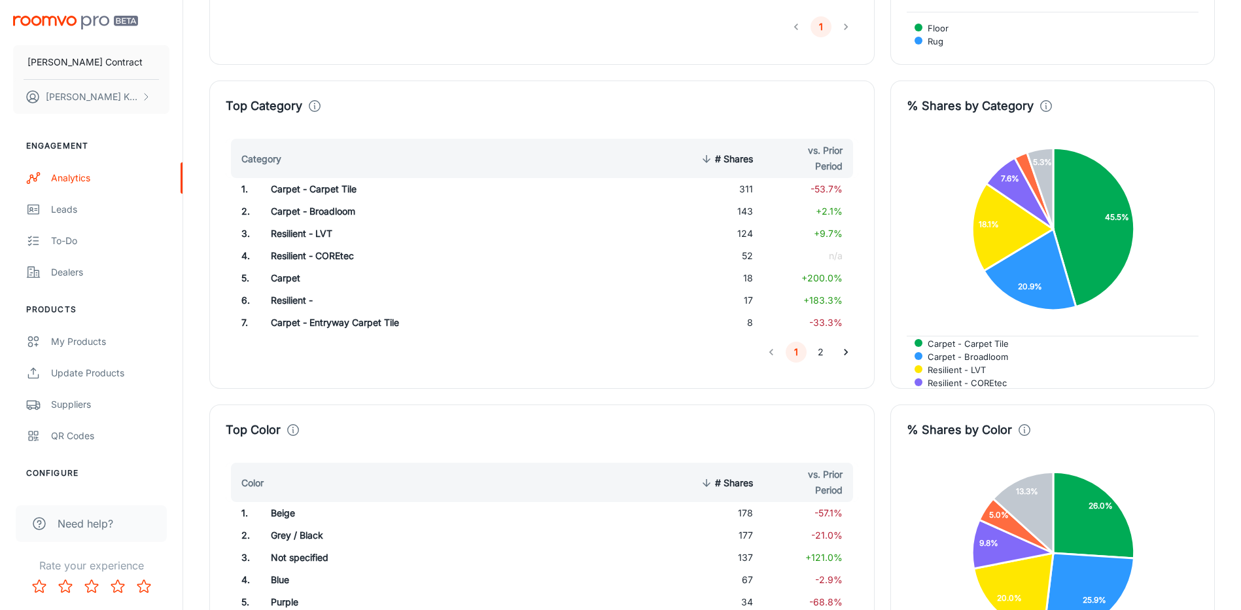
scroll to position [801, 0]
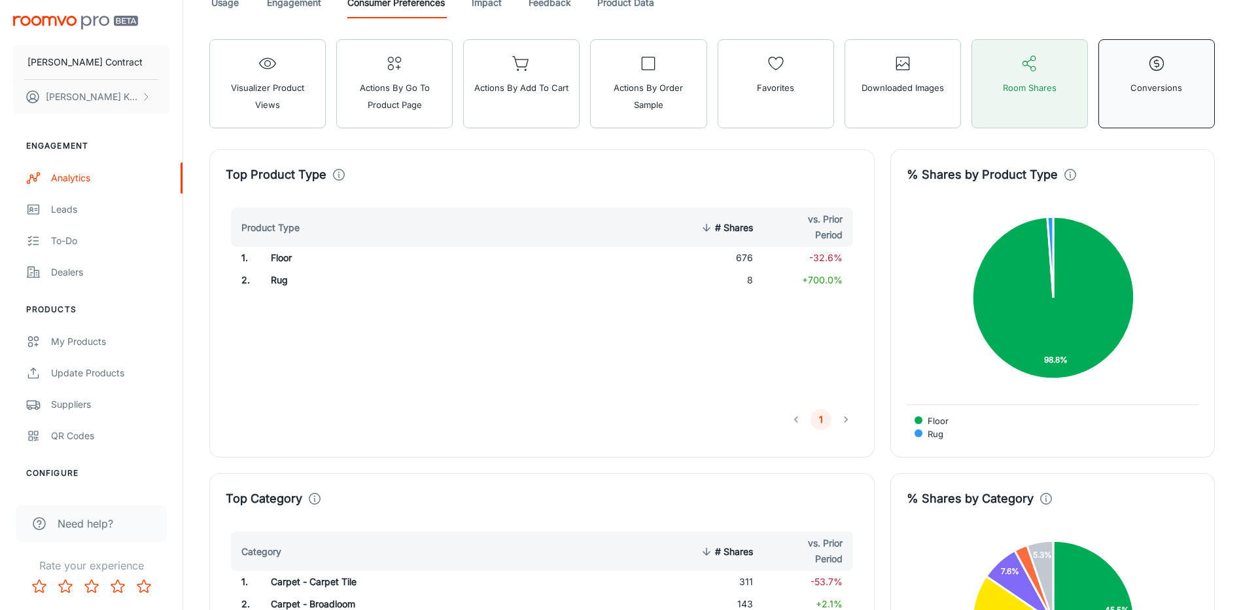
click at [1127, 108] on button "Conversions" at bounding box center [1157, 83] width 116 height 89
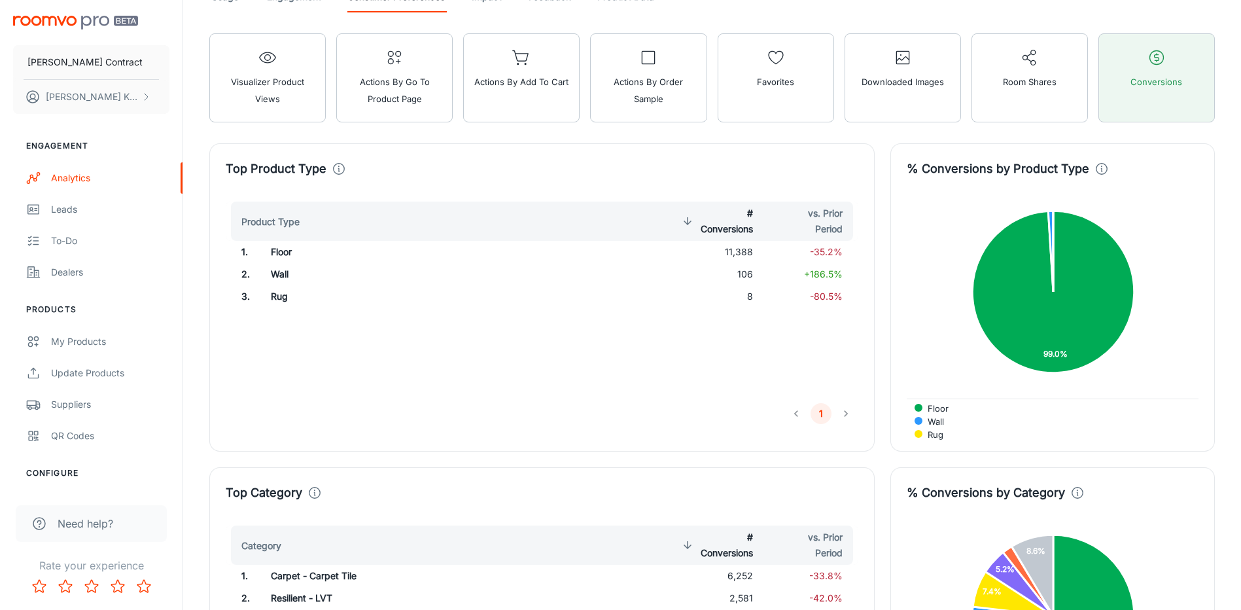
scroll to position [654, 0]
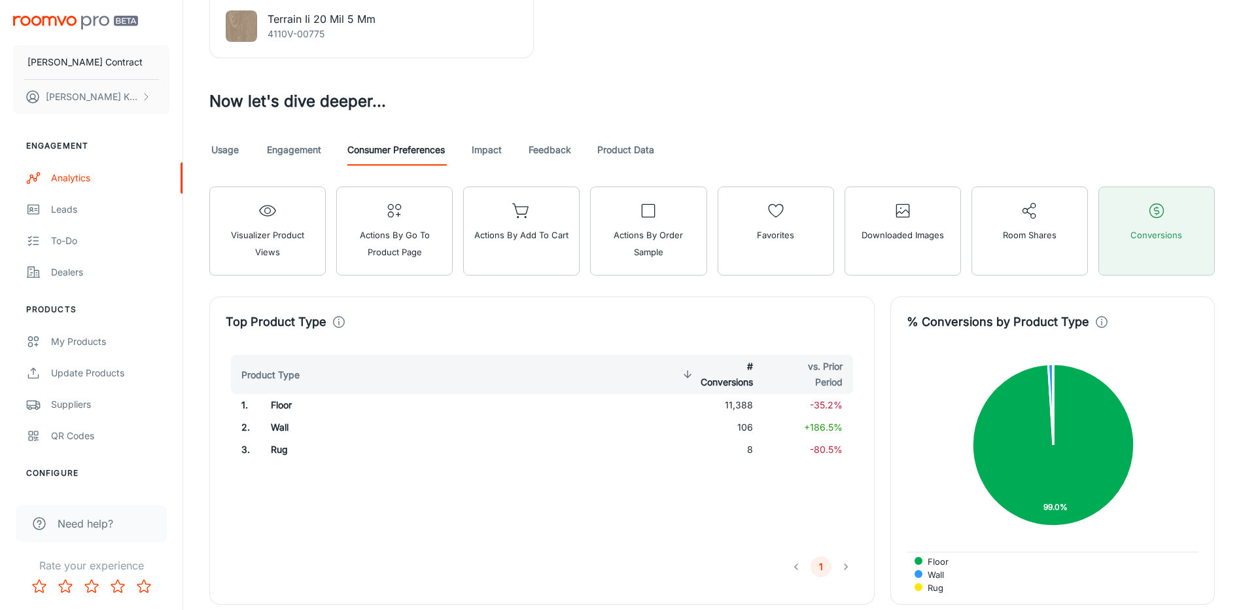
click at [630, 154] on link "Product Data" at bounding box center [625, 149] width 57 height 31
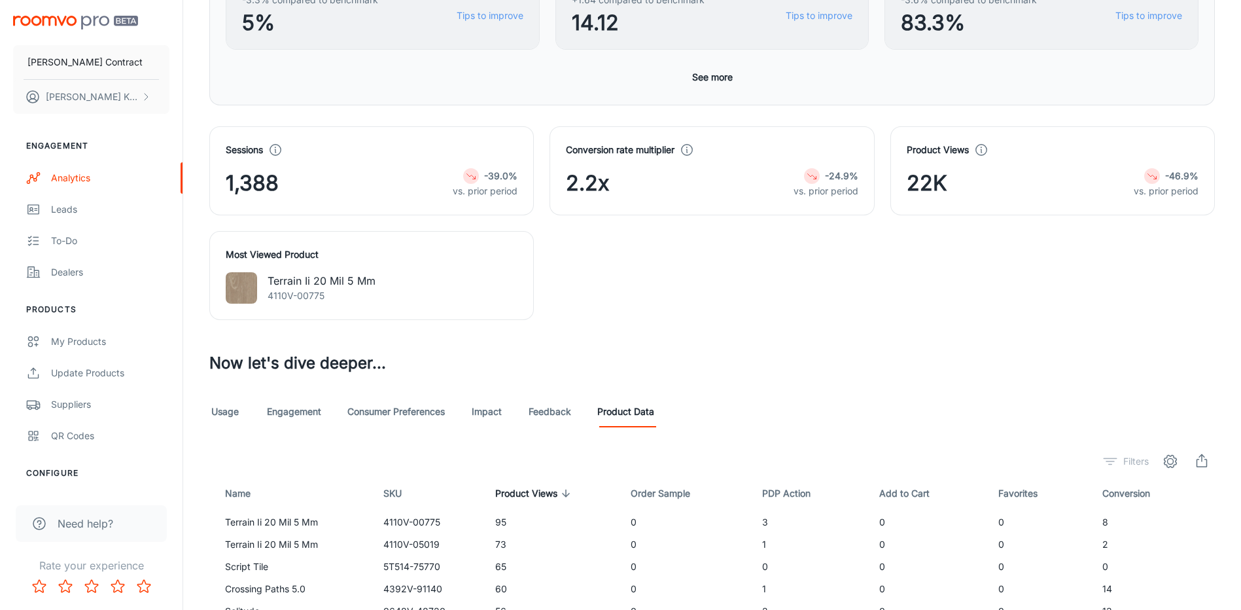
scroll to position [589, 0]
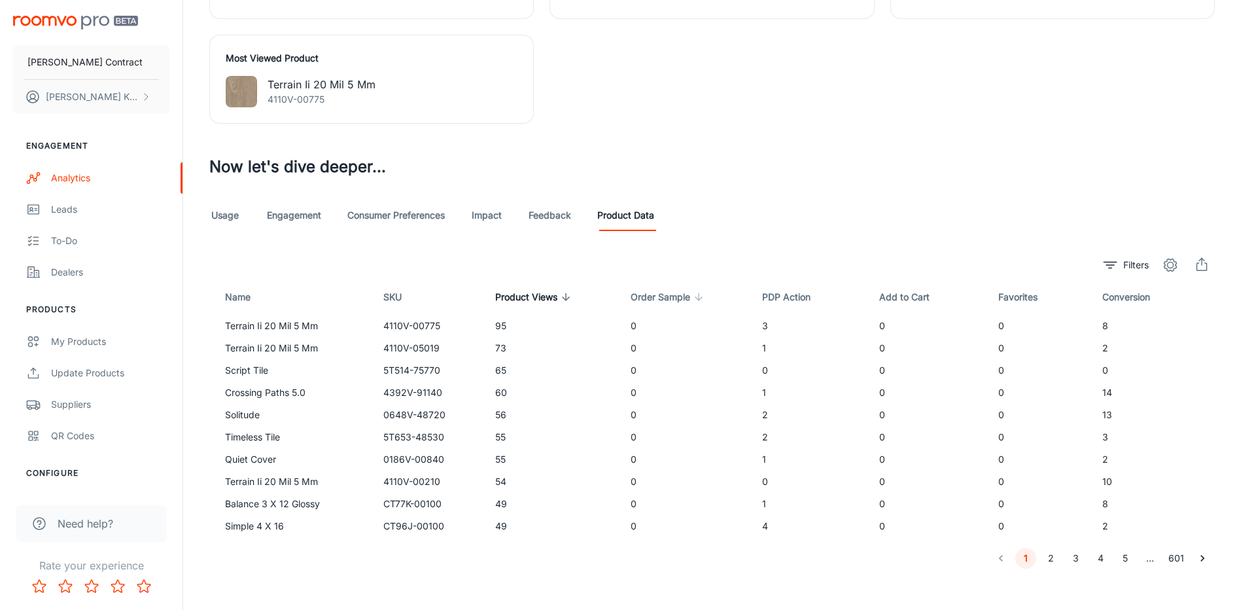
click at [644, 295] on span "Order Sample" at bounding box center [669, 297] width 77 height 16
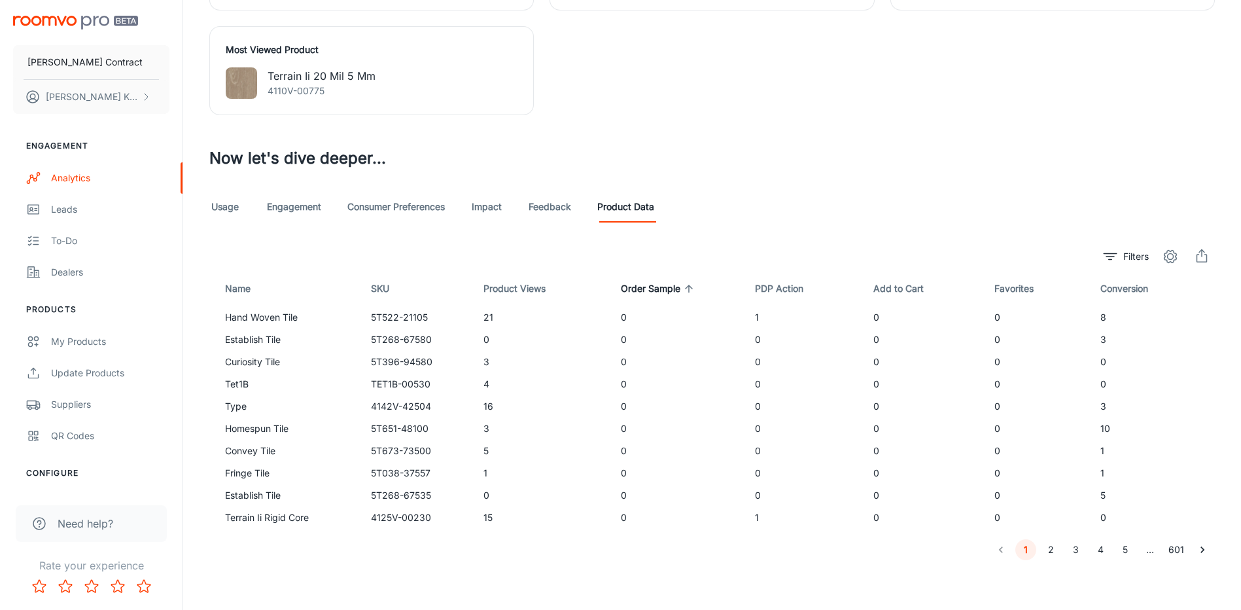
scroll to position [600, 0]
click at [1050, 554] on button "2" at bounding box center [1050, 547] width 21 height 21
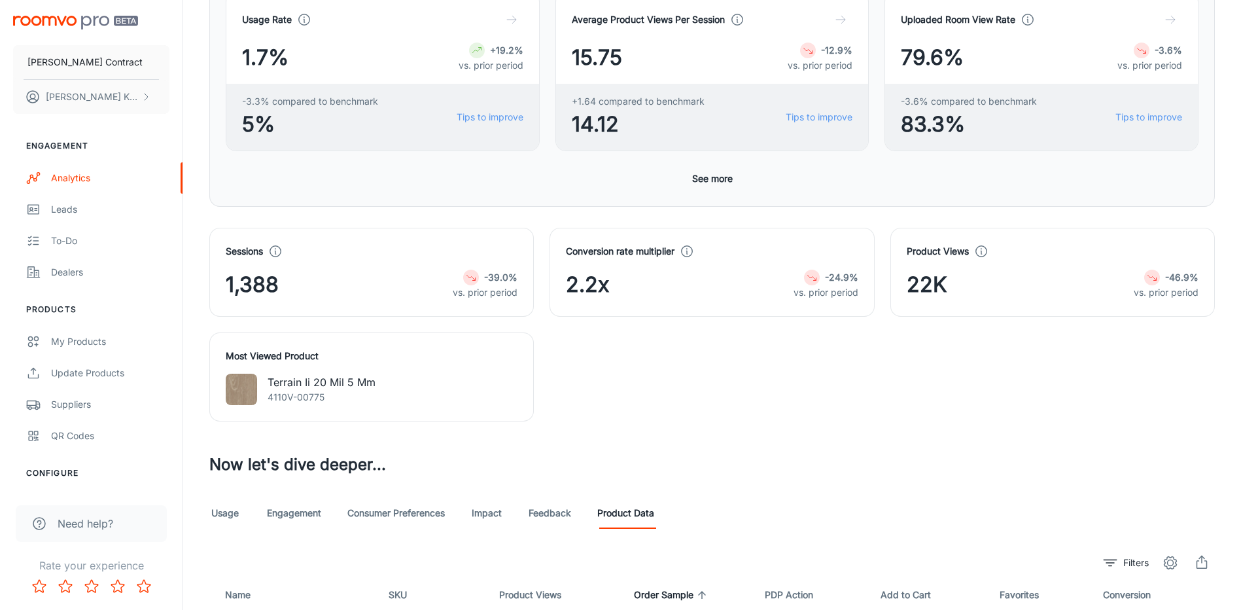
scroll to position [142, 0]
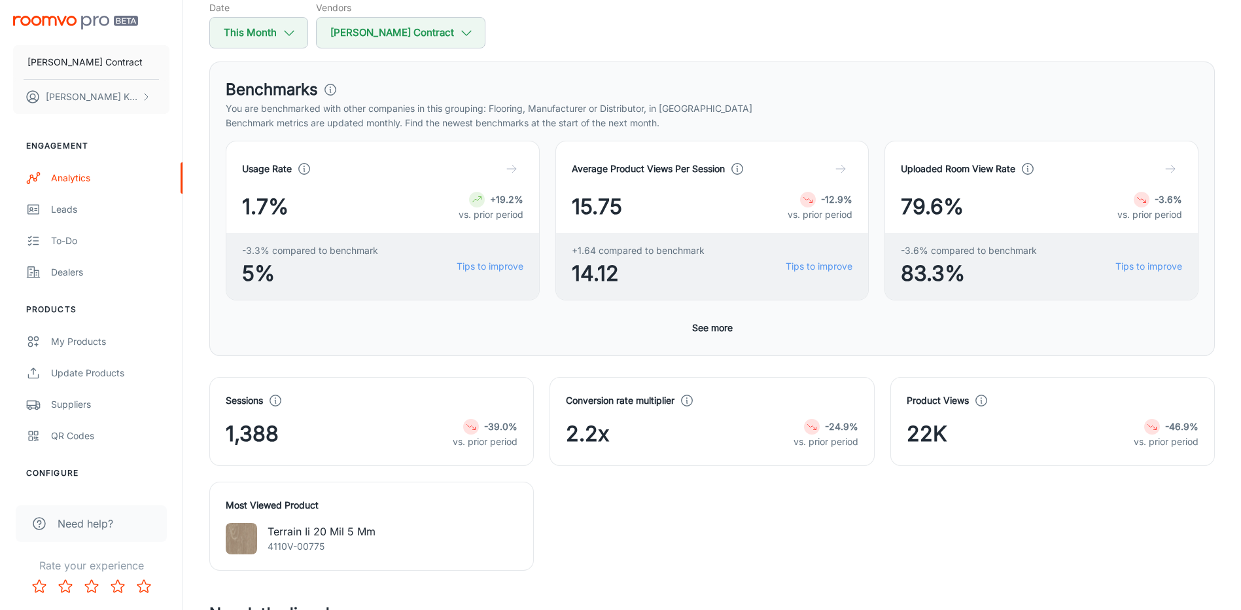
click at [276, 398] on circle at bounding box center [275, 397] width 1 height 1
click at [472, 409] on div "Sessions 1,388 -39.0% vs. prior period" at bounding box center [372, 421] width 292 height 56
click at [836, 167] on icon "button" at bounding box center [840, 168] width 13 height 13
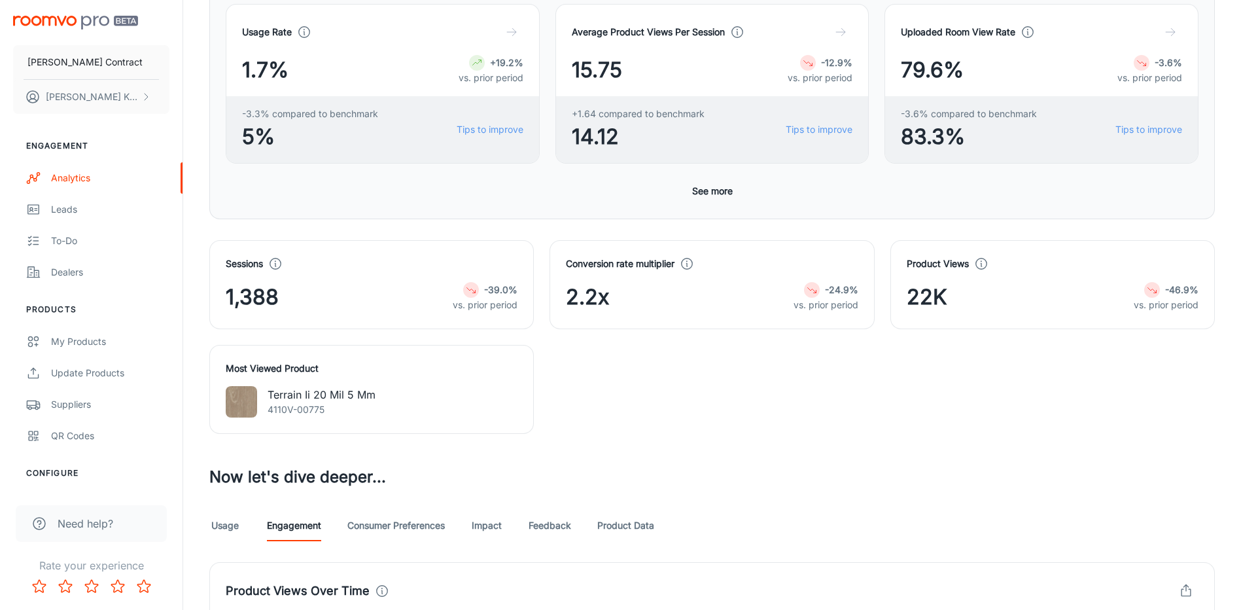
scroll to position [300, 0]
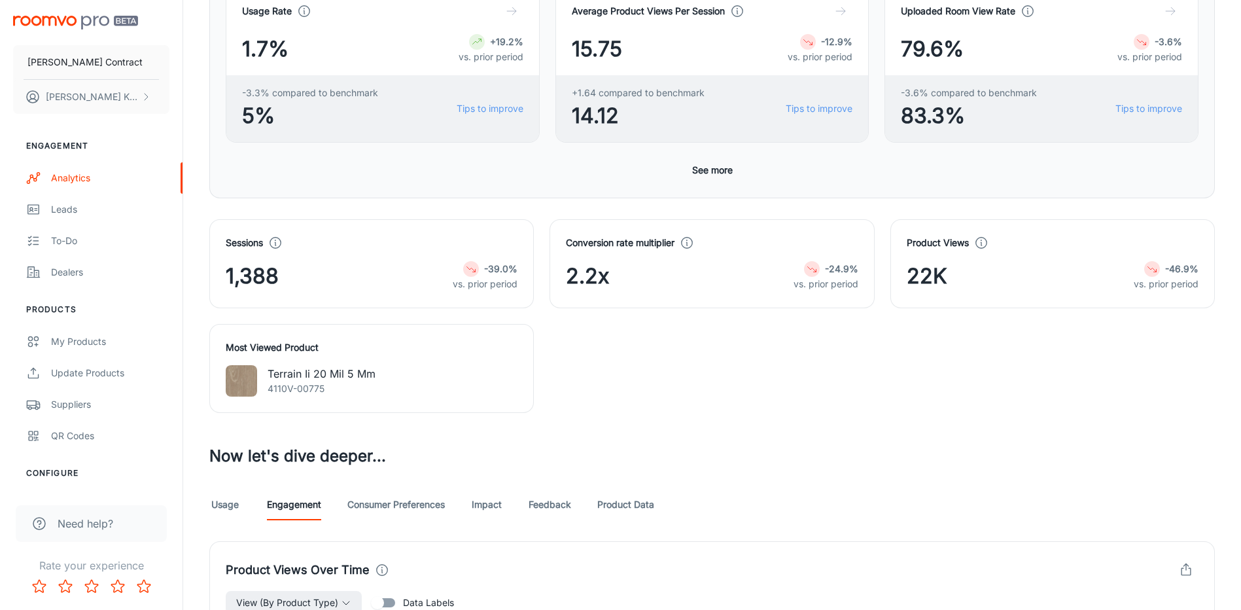
click at [546, 508] on link "Feedback" at bounding box center [550, 504] width 43 height 31
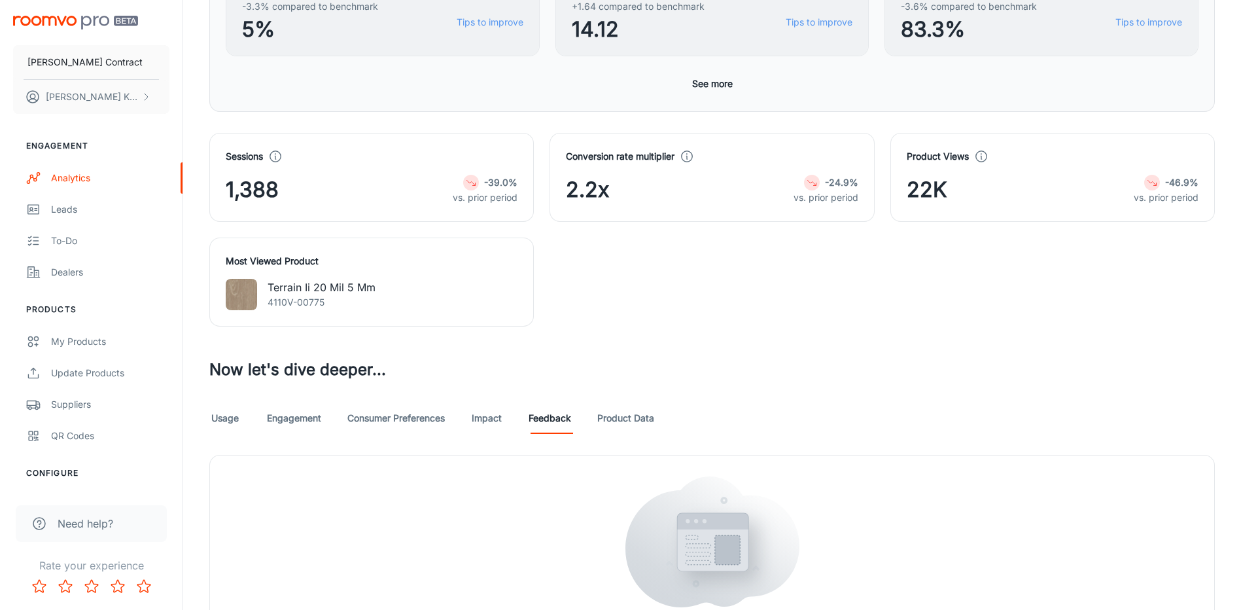
scroll to position [176, 0]
